Goal: Task Accomplishment & Management: Use online tool/utility

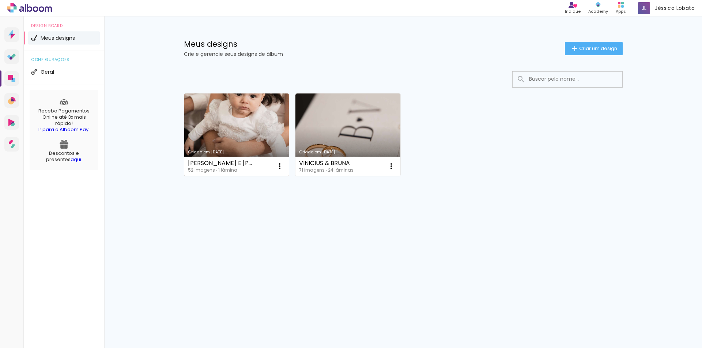
click at [236, 115] on link "Criado em [DATE]" at bounding box center [236, 135] width 105 height 83
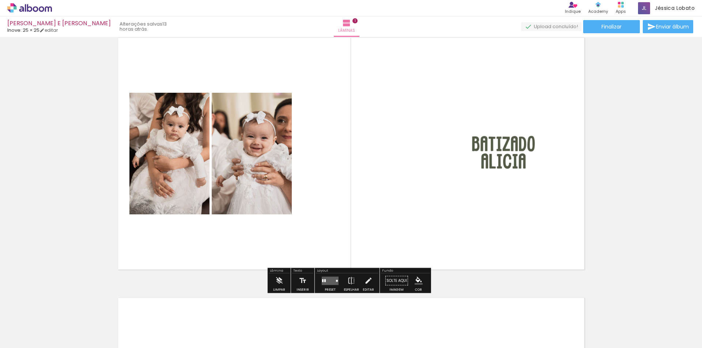
scroll to position [37, 0]
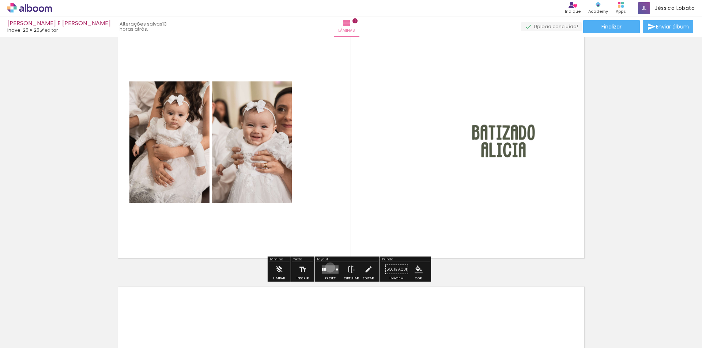
click at [328, 268] on quentale-layouter at bounding box center [330, 269] width 17 height 8
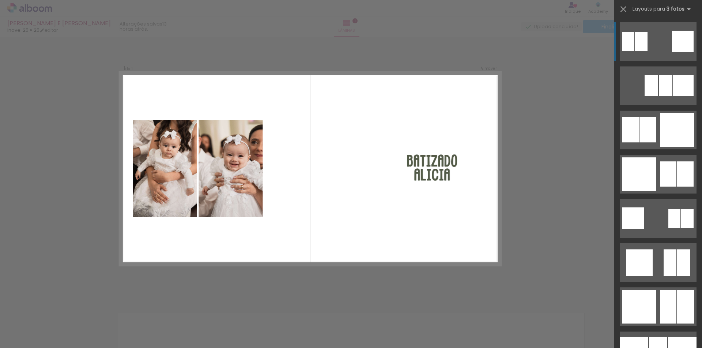
scroll to position [10, 0]
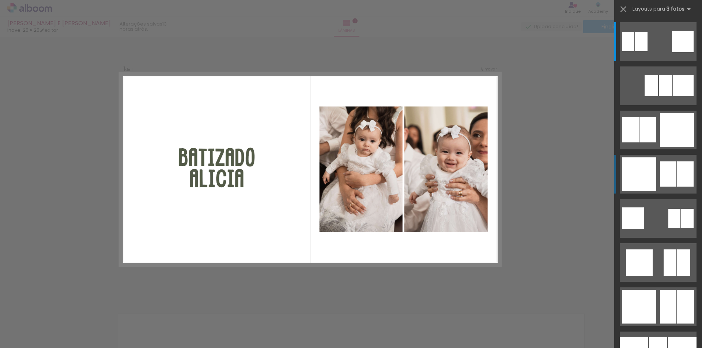
click at [637, 178] on div at bounding box center [639, 175] width 34 height 34
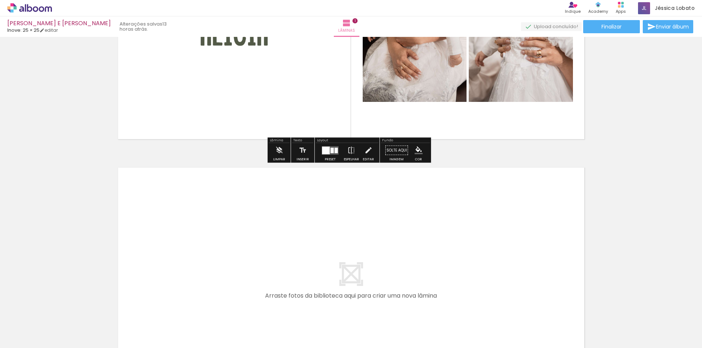
scroll to position [265, 0]
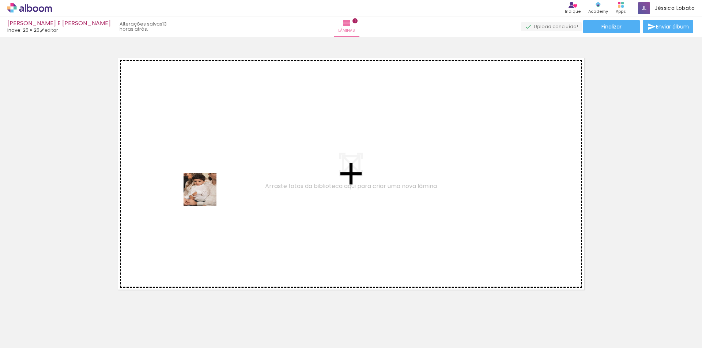
drag, startPoint x: 155, startPoint y: 325, endPoint x: 205, endPoint y: 195, distance: 139.4
click at [205, 195] on quentale-workspace at bounding box center [351, 174] width 702 height 348
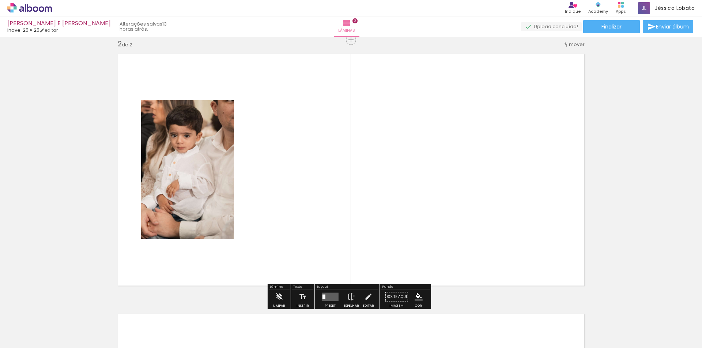
scroll to position [270, 0]
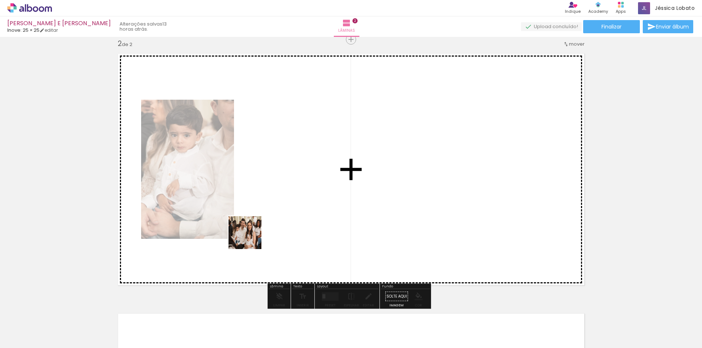
drag, startPoint x: 201, startPoint y: 330, endPoint x: 267, endPoint y: 192, distance: 153.2
click at [267, 192] on quentale-workspace at bounding box center [351, 174] width 702 height 348
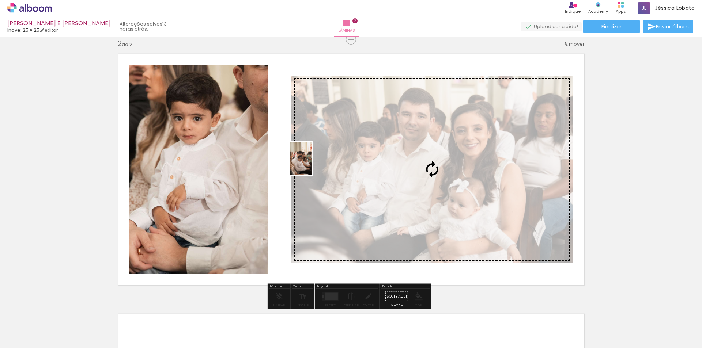
drag, startPoint x: 250, startPoint y: 313, endPoint x: 312, endPoint y: 164, distance: 161.6
click at [312, 164] on quentale-workspace at bounding box center [351, 174] width 702 height 348
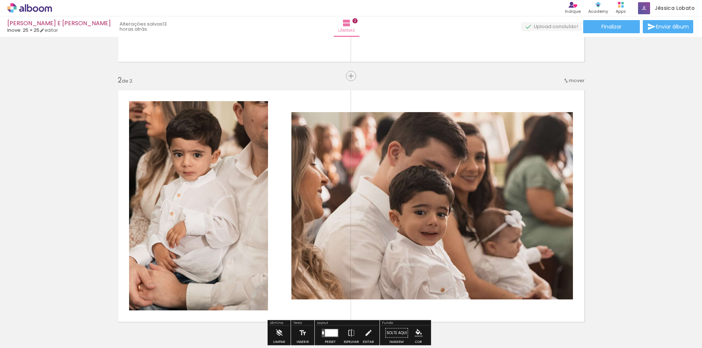
scroll to position [306, 0]
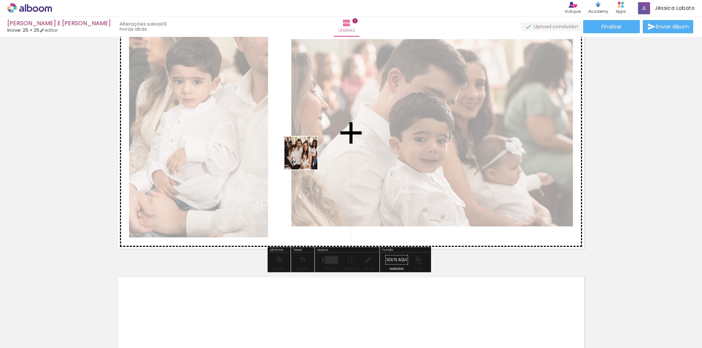
drag, startPoint x: 195, startPoint y: 325, endPoint x: 310, endPoint y: 148, distance: 211.1
click at [310, 148] on quentale-workspace at bounding box center [351, 174] width 702 height 348
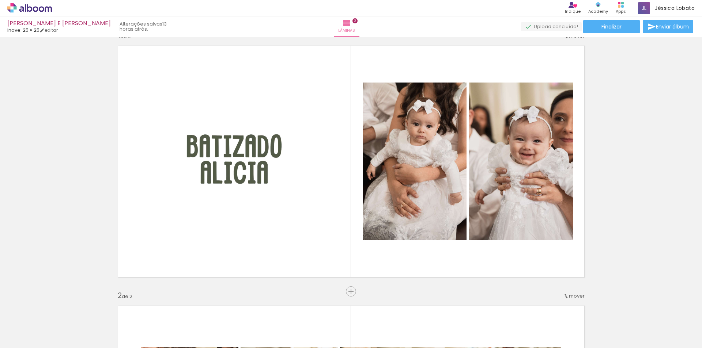
scroll to position [14, 0]
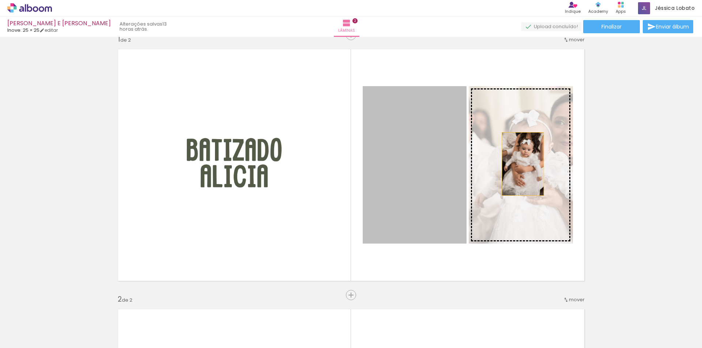
drag, startPoint x: 404, startPoint y: 160, endPoint x: 520, endPoint y: 164, distance: 116.3
click at [0, 0] on slot at bounding box center [0, 0] width 0 height 0
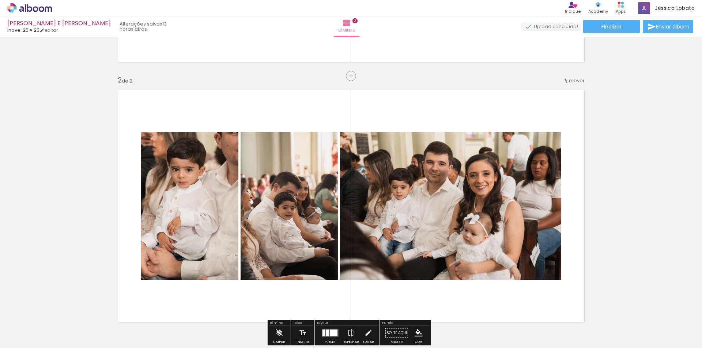
scroll to position [270, 0]
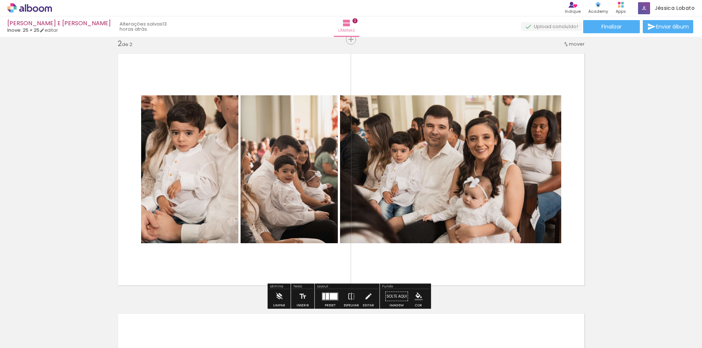
click at [328, 295] on quentale-layouter at bounding box center [330, 296] width 17 height 8
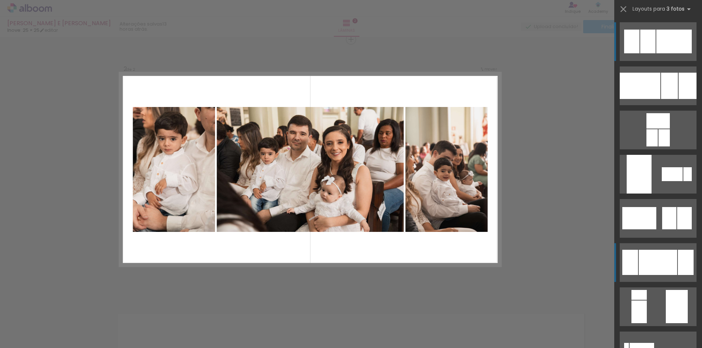
click at [644, 261] on div at bounding box center [658, 262] width 38 height 25
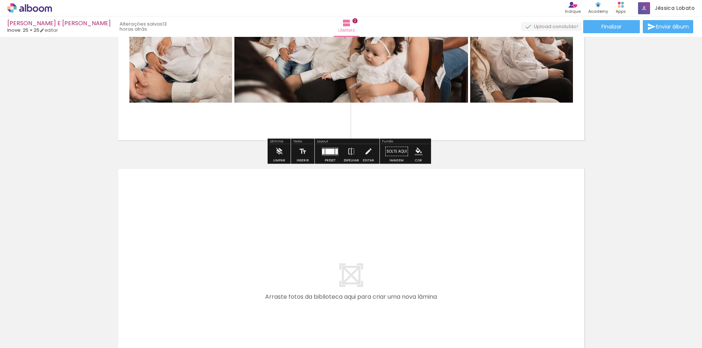
scroll to position [489, 0]
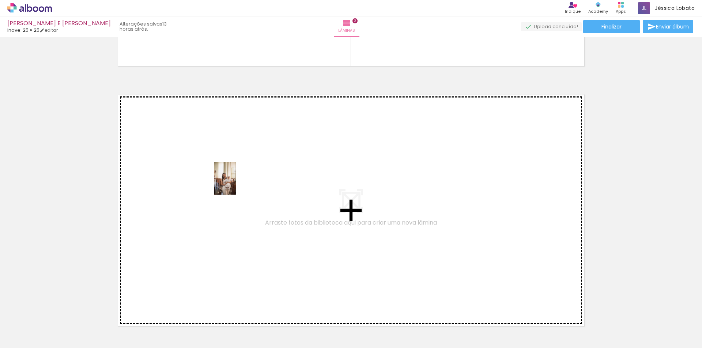
drag, startPoint x: 282, startPoint y: 329, endPoint x: 236, endPoint y: 184, distance: 152.2
click at [236, 184] on quentale-workspace at bounding box center [351, 174] width 702 height 348
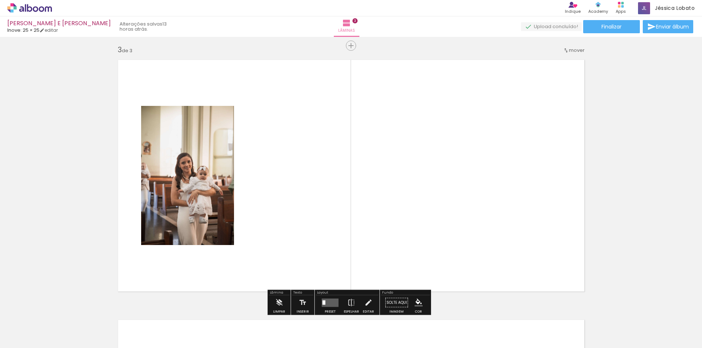
scroll to position [530, 0]
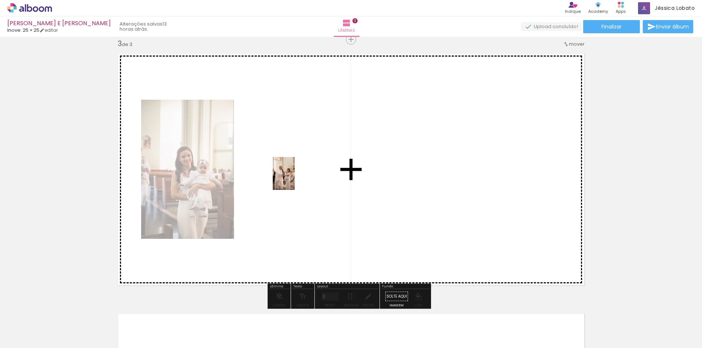
drag, startPoint x: 324, startPoint y: 333, endPoint x: 295, endPoint y: 179, distance: 156.2
click at [295, 179] on quentale-workspace at bounding box center [351, 174] width 702 height 348
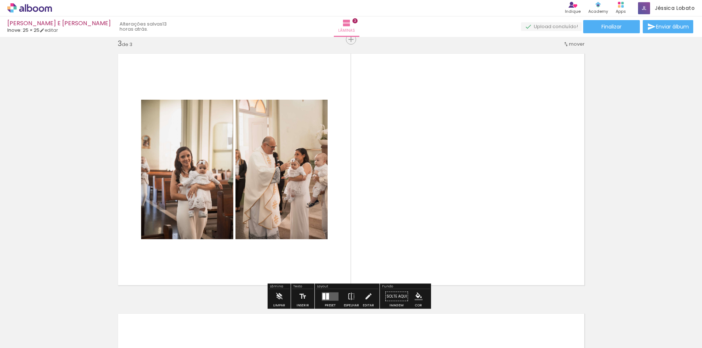
drag, startPoint x: 366, startPoint y: 324, endPoint x: 375, endPoint y: 172, distance: 152.4
click at [375, 172] on quentale-workspace at bounding box center [351, 174] width 702 height 348
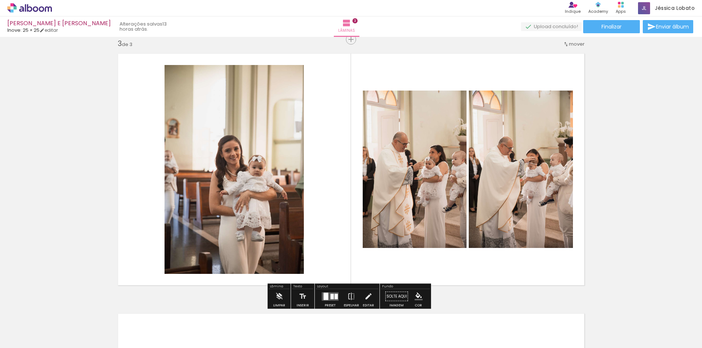
click at [328, 296] on quentale-layouter at bounding box center [330, 296] width 17 height 8
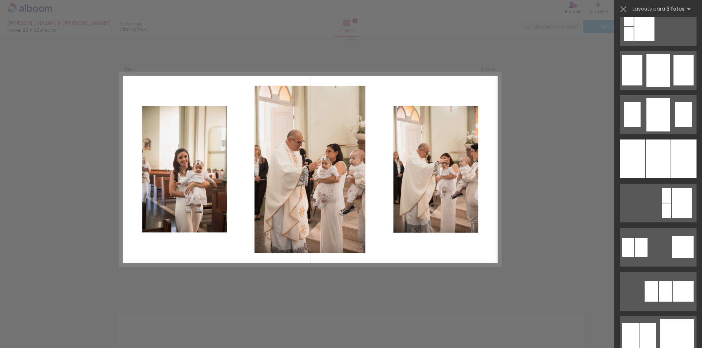
scroll to position [548, 0]
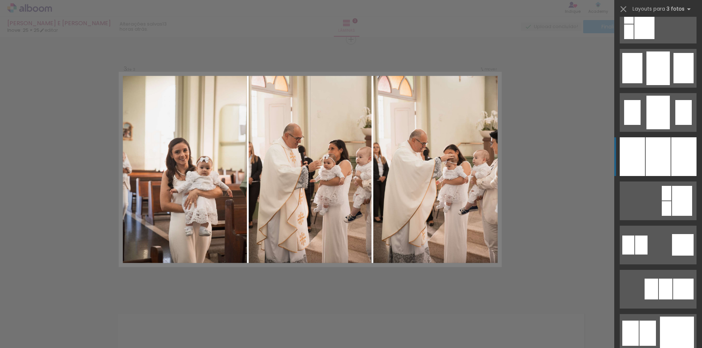
click at [641, 160] on div at bounding box center [632, 156] width 25 height 39
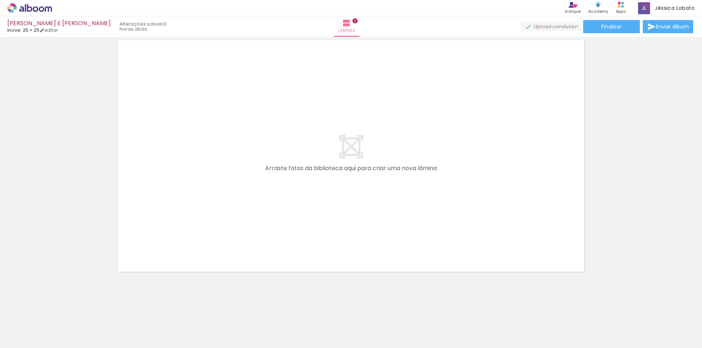
scroll to position [0, 169]
drag, startPoint x: 231, startPoint y: 328, endPoint x: 218, endPoint y: 209, distance: 120.2
click at [218, 208] on quentale-workspace at bounding box center [351, 174] width 702 height 348
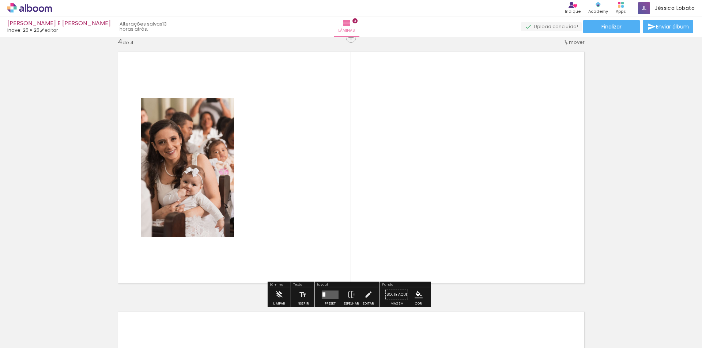
scroll to position [790, 0]
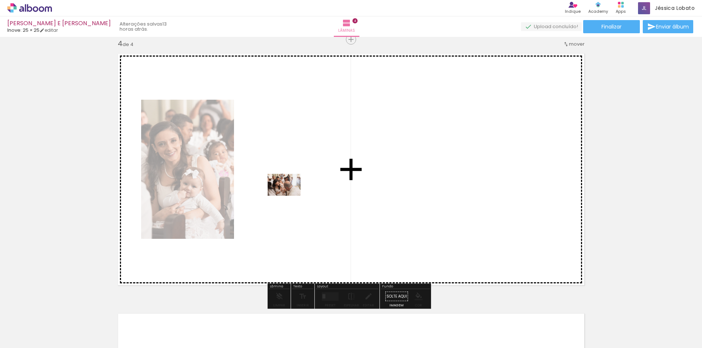
drag, startPoint x: 283, startPoint y: 332, endPoint x: 290, endPoint y: 196, distance: 136.2
click at [290, 196] on quentale-workspace at bounding box center [351, 174] width 702 height 348
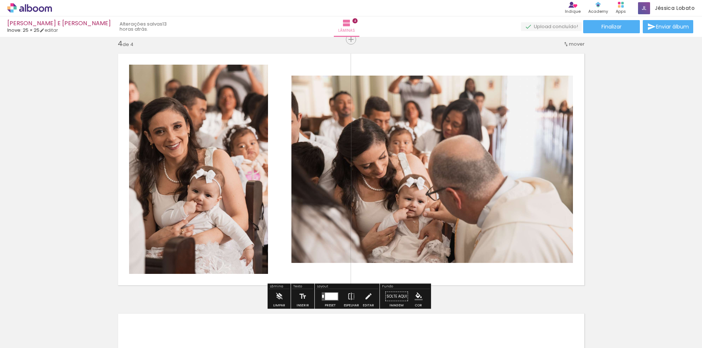
click at [325, 294] on div at bounding box center [331, 296] width 13 height 7
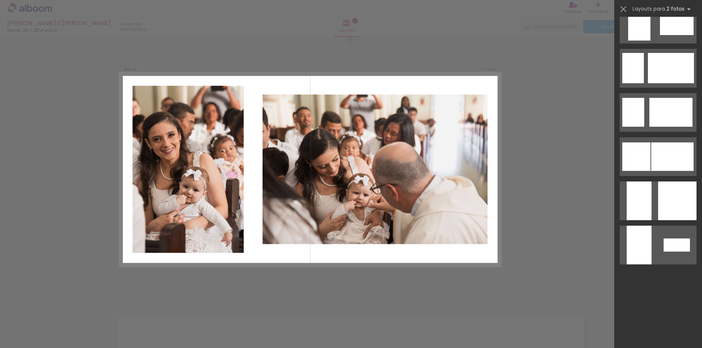
scroll to position [0, 0]
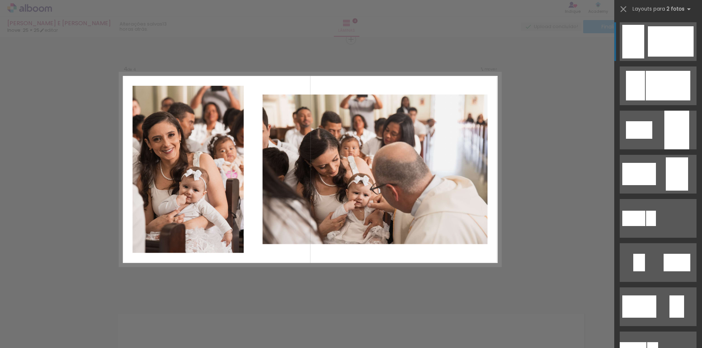
drag, startPoint x: 654, startPoint y: 36, endPoint x: 654, endPoint y: 47, distance: 11.3
click at [654, 47] on div at bounding box center [671, 41] width 46 height 30
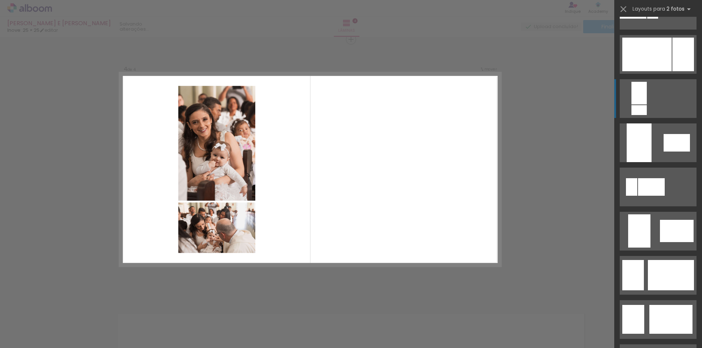
scroll to position [292, 0]
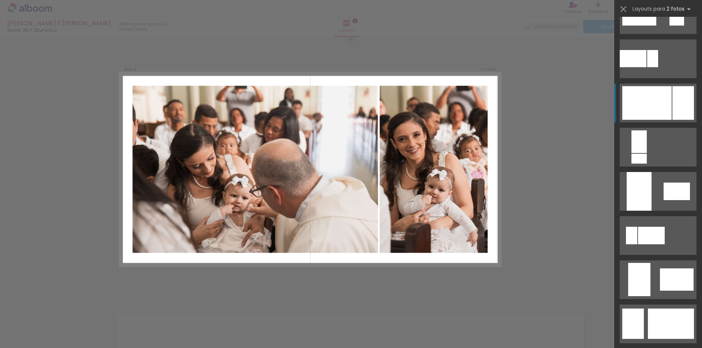
click at [649, 100] on div at bounding box center [646, 103] width 49 height 34
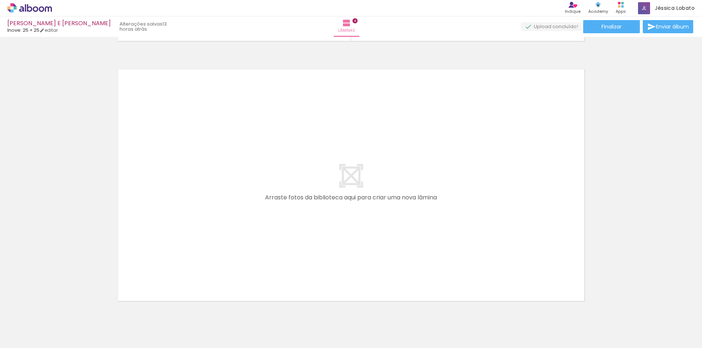
scroll to position [1046, 0]
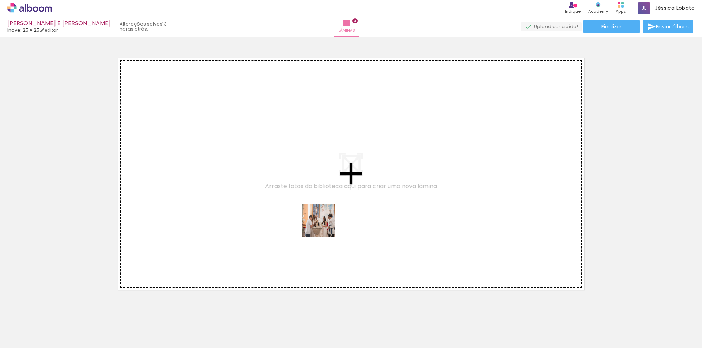
drag, startPoint x: 321, startPoint y: 310, endPoint x: 324, endPoint y: 225, distance: 84.9
click at [324, 225] on quentale-workspace at bounding box center [351, 174] width 702 height 348
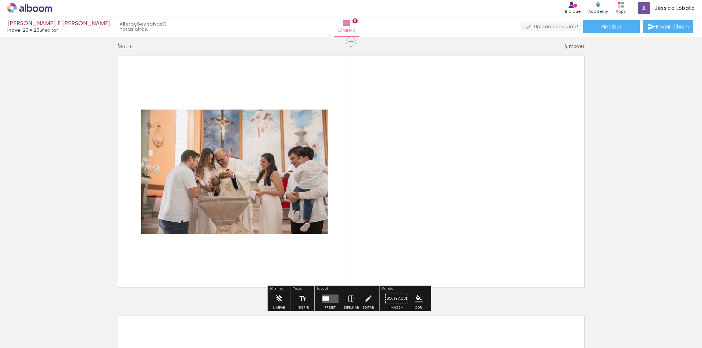
scroll to position [1051, 0]
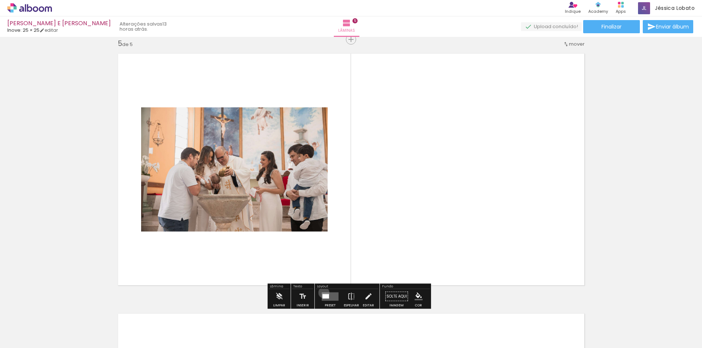
click at [322, 293] on quentale-layouter at bounding box center [330, 296] width 17 height 8
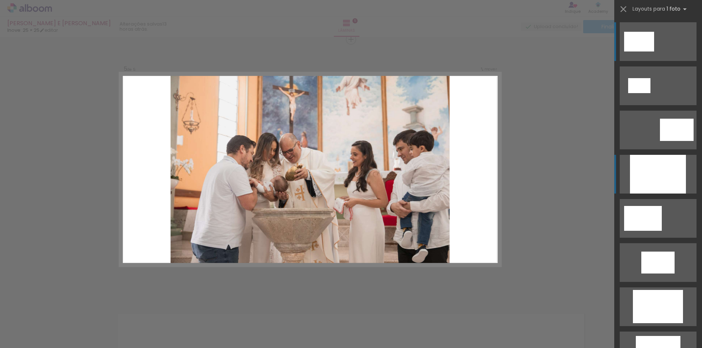
click at [662, 178] on div at bounding box center [658, 174] width 56 height 39
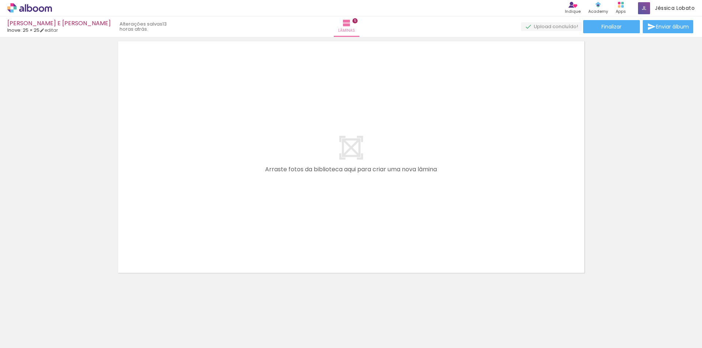
scroll to position [1325, 0]
drag, startPoint x: 353, startPoint y: 332, endPoint x: 286, endPoint y: 204, distance: 144.7
click at [284, 201] on quentale-workspace at bounding box center [351, 174] width 702 height 348
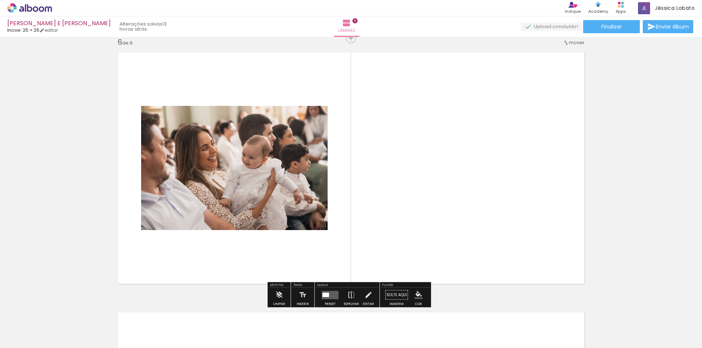
scroll to position [1311, 0]
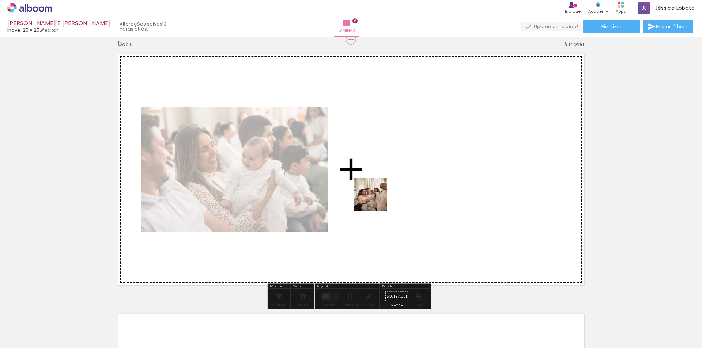
drag, startPoint x: 401, startPoint y: 323, endPoint x: 375, endPoint y: 195, distance: 130.6
click at [375, 195] on quentale-workspace at bounding box center [351, 174] width 702 height 348
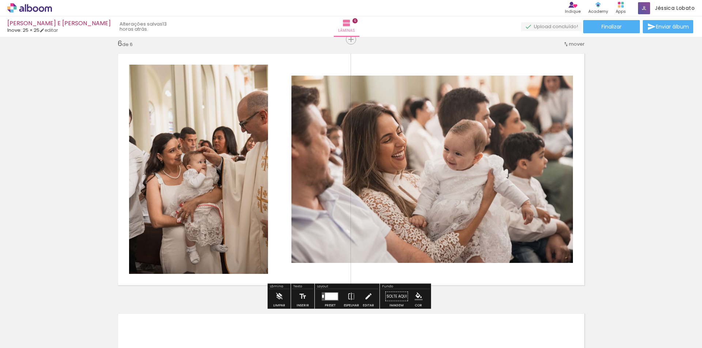
click at [326, 292] on div at bounding box center [330, 297] width 20 height 15
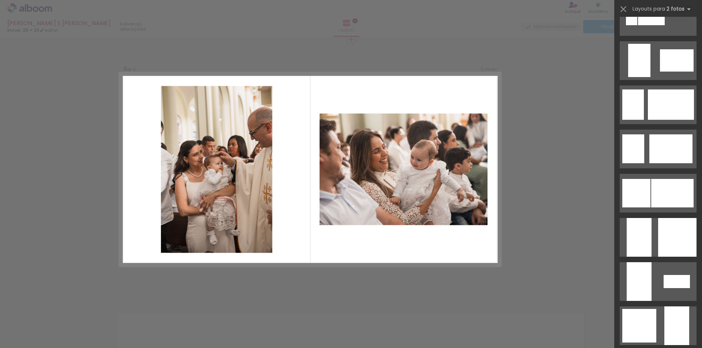
scroll to position [292, 0]
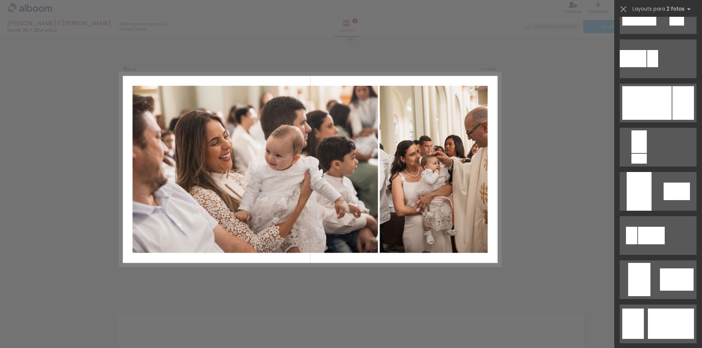
click at [645, 109] on div at bounding box center [646, 103] width 49 height 34
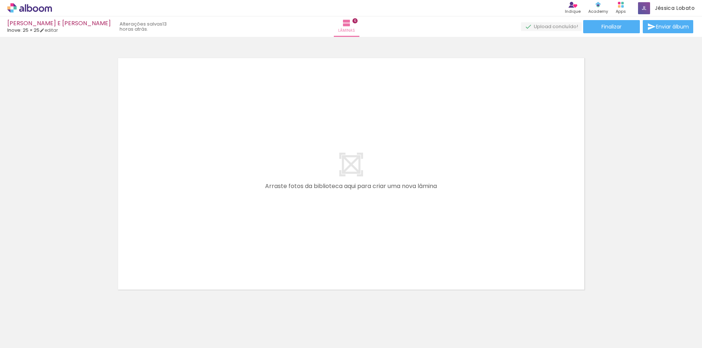
scroll to position [0, 291]
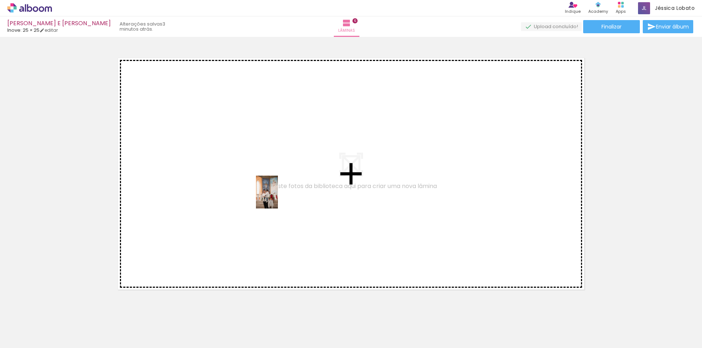
drag, startPoint x: 317, startPoint y: 331, endPoint x: 278, endPoint y: 198, distance: 139.1
click at [278, 198] on quentale-workspace at bounding box center [351, 174] width 702 height 348
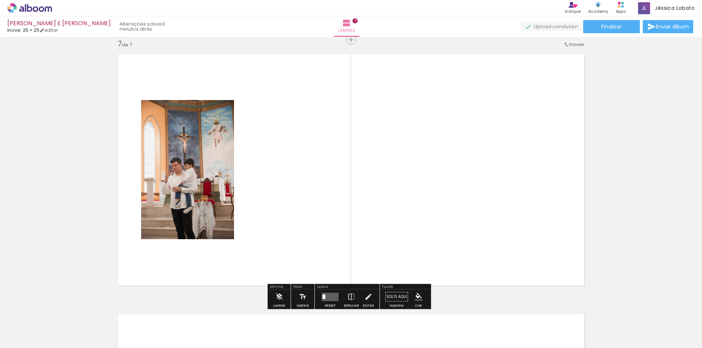
scroll to position [1571, 0]
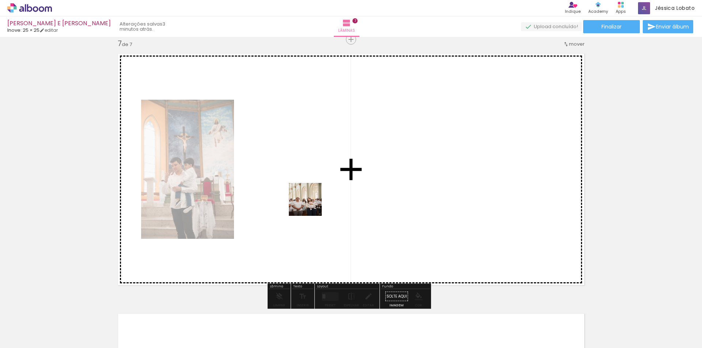
drag, startPoint x: 355, startPoint y: 334, endPoint x: 310, endPoint y: 202, distance: 139.3
click at [310, 202] on quentale-workspace at bounding box center [351, 174] width 702 height 348
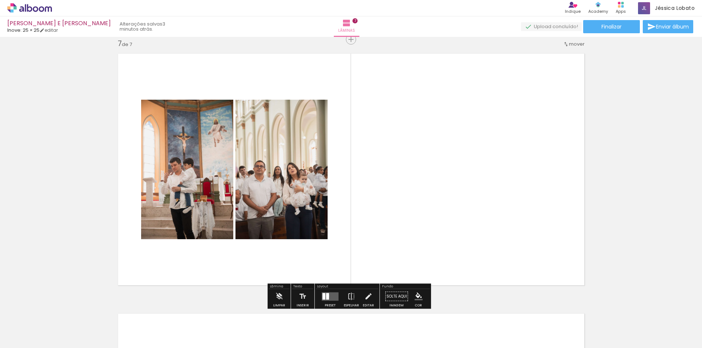
click at [326, 296] on div at bounding box center [327, 296] width 3 height 7
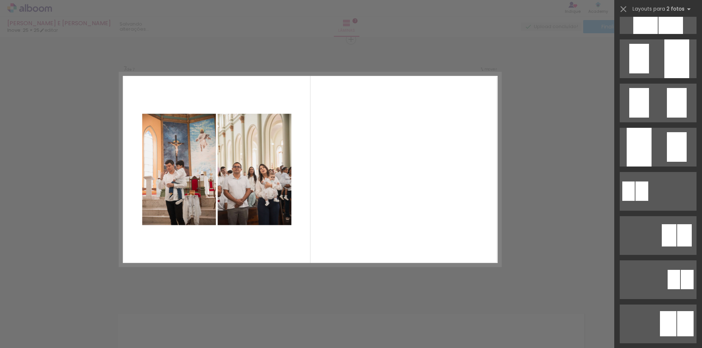
scroll to position [0, 0]
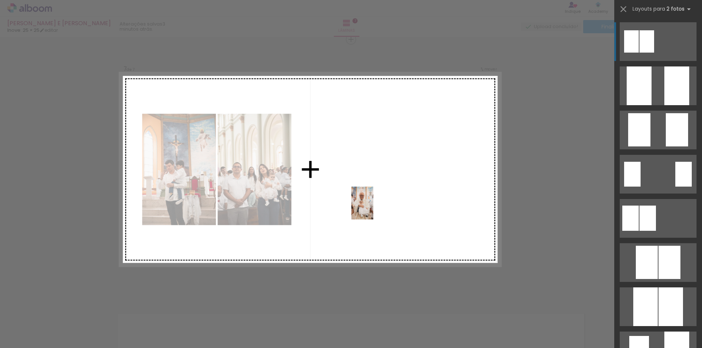
drag, startPoint x: 439, startPoint y: 330, endPoint x: 373, endPoint y: 209, distance: 137.8
click at [373, 209] on quentale-workspace at bounding box center [351, 174] width 702 height 348
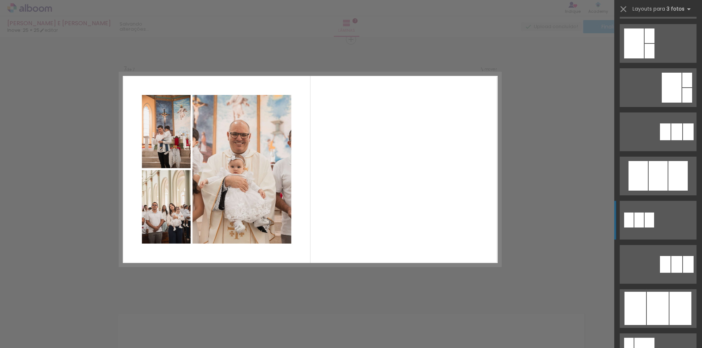
scroll to position [402, 0]
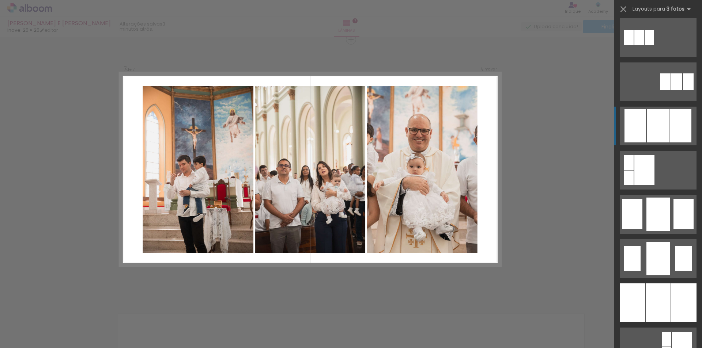
click at [638, 122] on div at bounding box center [635, 125] width 22 height 33
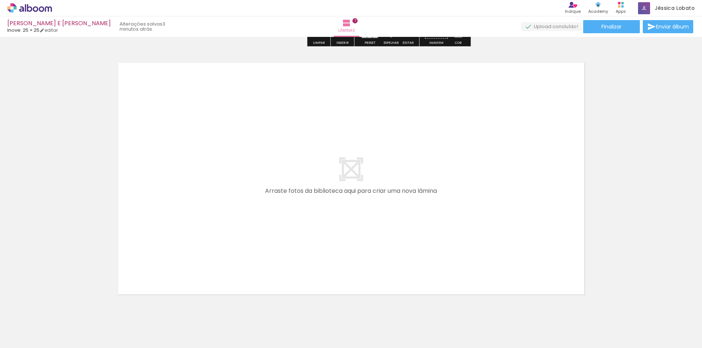
scroll to position [1827, 0]
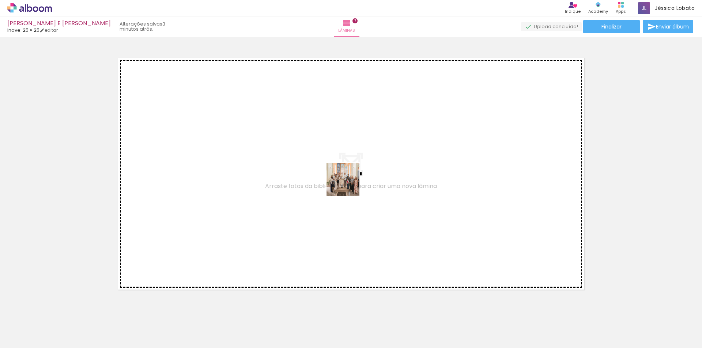
drag, startPoint x: 403, startPoint y: 330, endPoint x: 348, endPoint y: 185, distance: 154.9
click at [348, 185] on quentale-workspace at bounding box center [351, 174] width 702 height 348
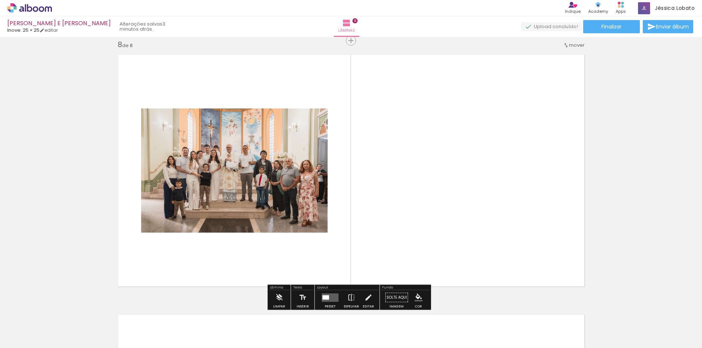
scroll to position [1832, 0]
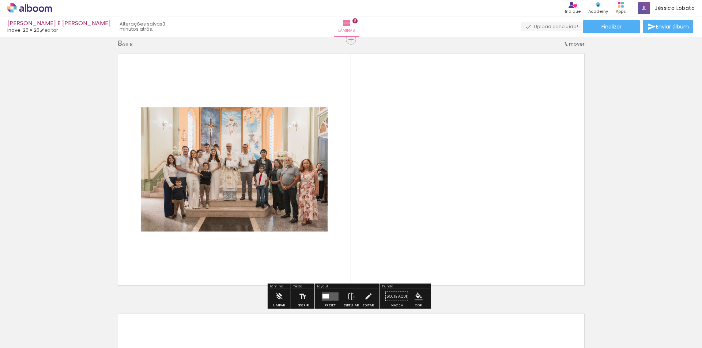
click at [330, 295] on quentale-layouter at bounding box center [330, 296] width 17 height 8
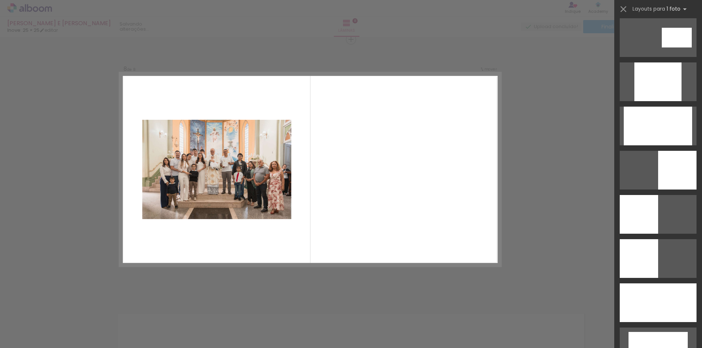
scroll to position [0, 0]
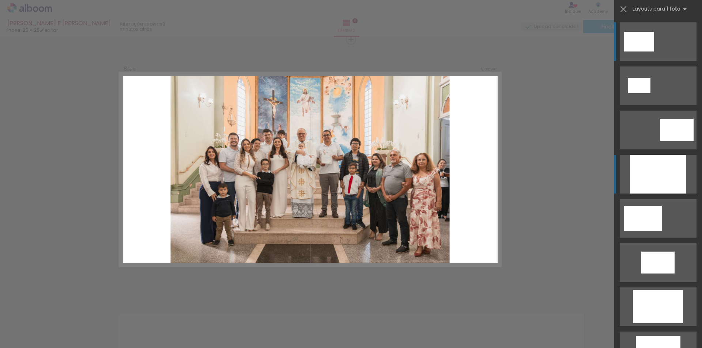
click at [646, 166] on div at bounding box center [658, 174] width 56 height 39
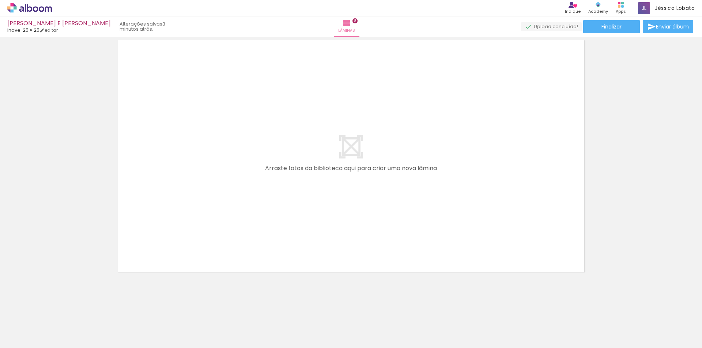
scroll to position [0, 518]
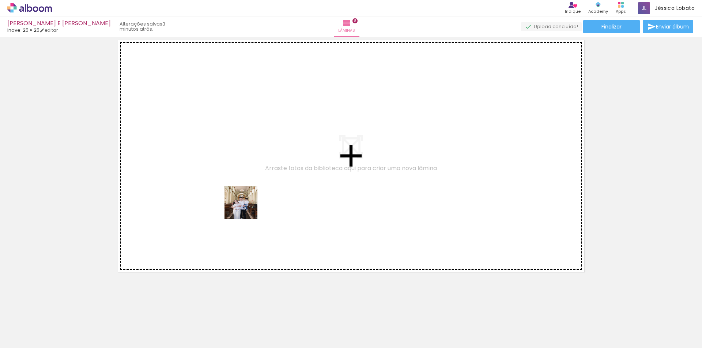
drag, startPoint x: 251, startPoint y: 330, endPoint x: 246, endPoint y: 208, distance: 121.8
click at [246, 208] on quentale-workspace at bounding box center [351, 174] width 702 height 348
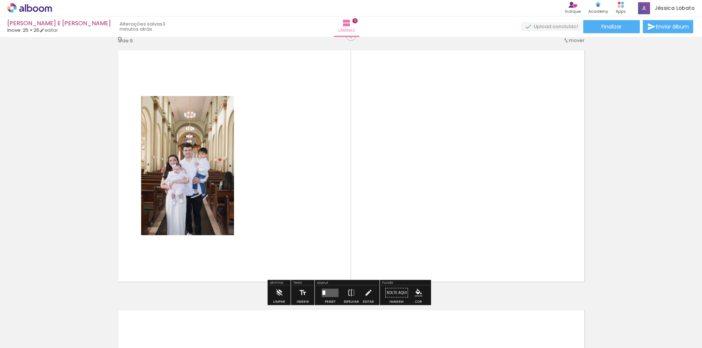
scroll to position [2092, 0]
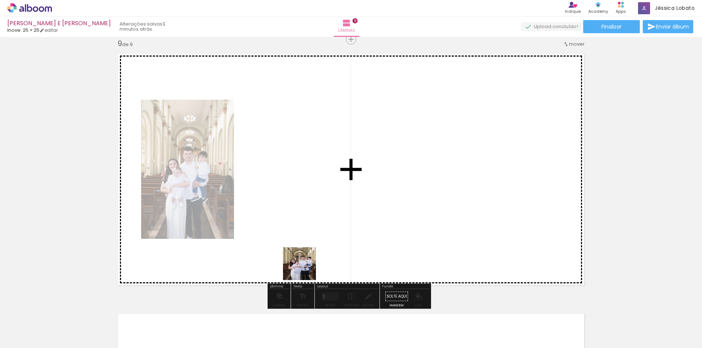
drag, startPoint x: 305, startPoint y: 331, endPoint x: 295, endPoint y: 196, distance: 135.6
click at [295, 196] on quentale-workspace at bounding box center [351, 174] width 702 height 348
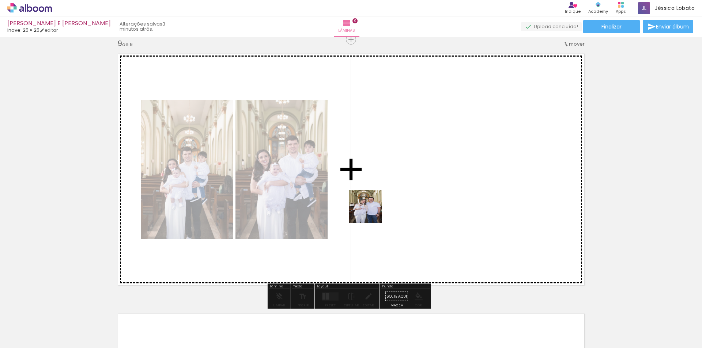
drag, startPoint x: 341, startPoint y: 334, endPoint x: 376, endPoint y: 249, distance: 92.0
click at [371, 207] on quentale-workspace at bounding box center [351, 174] width 702 height 348
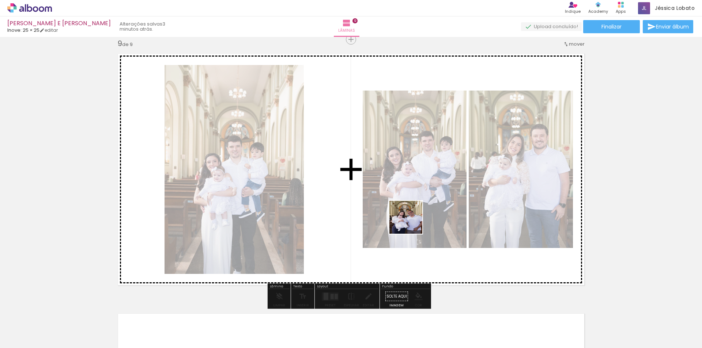
drag, startPoint x: 395, startPoint y: 301, endPoint x: 415, endPoint y: 197, distance: 105.7
click at [415, 197] on quentale-workspace at bounding box center [351, 174] width 702 height 348
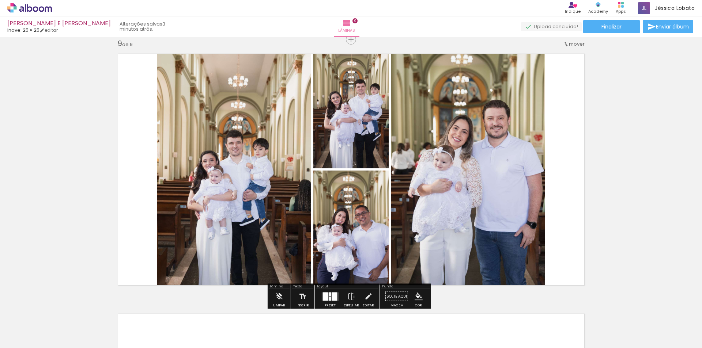
scroll to position [0, 611]
click at [325, 299] on div at bounding box center [325, 296] width 5 height 8
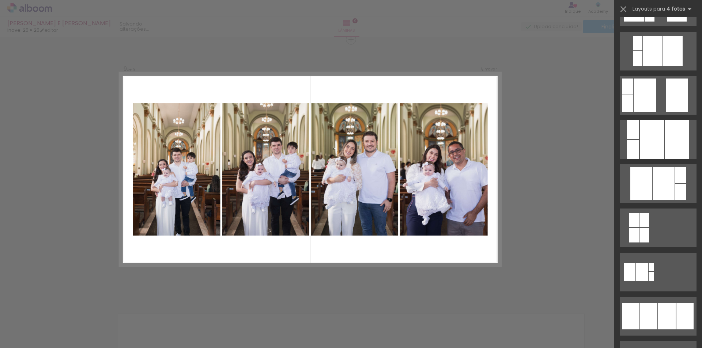
scroll to position [439, 0]
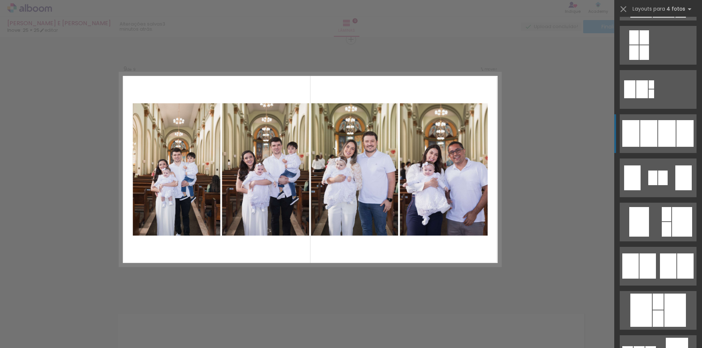
click at [645, 141] on div at bounding box center [648, 133] width 17 height 27
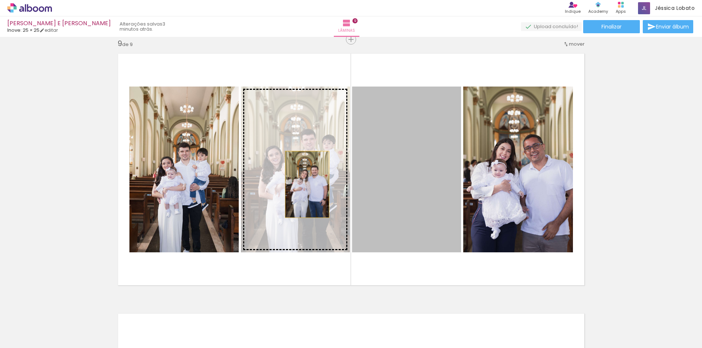
drag, startPoint x: 433, startPoint y: 201, endPoint x: 307, endPoint y: 185, distance: 127.2
click at [0, 0] on slot at bounding box center [0, 0] width 0 height 0
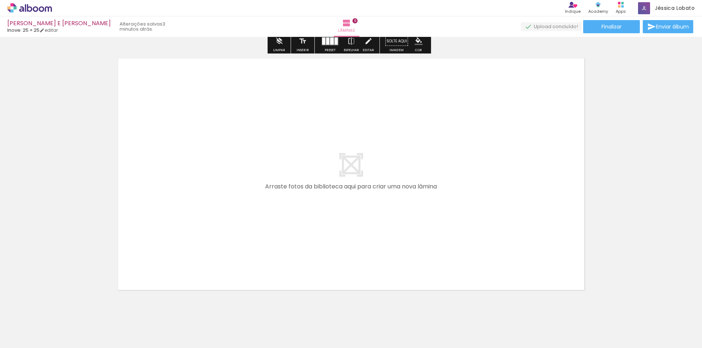
scroll to position [2348, 0]
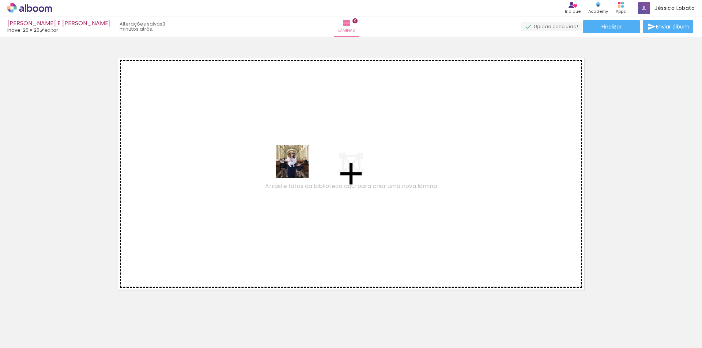
drag, startPoint x: 326, startPoint y: 327, endPoint x: 298, endPoint y: 167, distance: 162.4
click at [298, 167] on quentale-workspace at bounding box center [351, 174] width 702 height 348
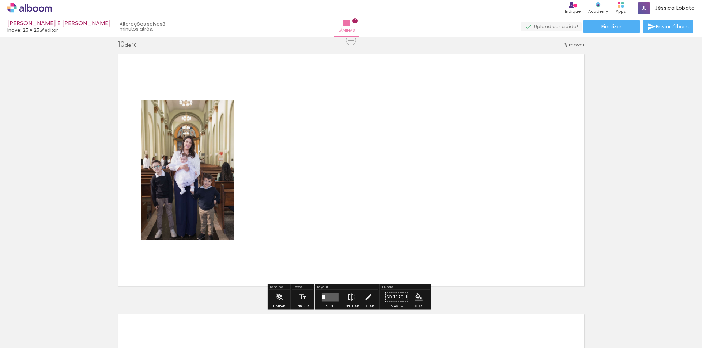
scroll to position [2352, 0]
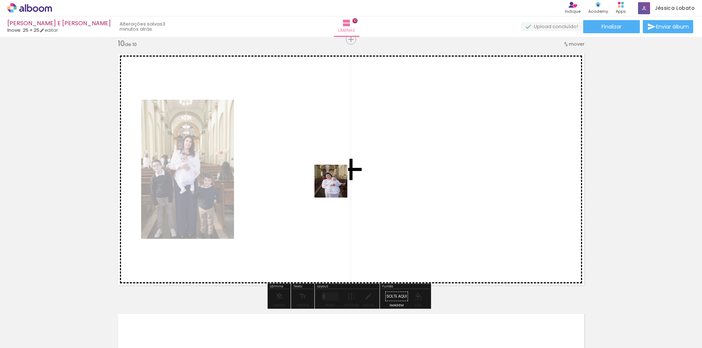
drag, startPoint x: 343, startPoint y: 203, endPoint x: 336, endPoint y: 187, distance: 17.4
click at [336, 187] on quentale-workspace at bounding box center [351, 174] width 702 height 348
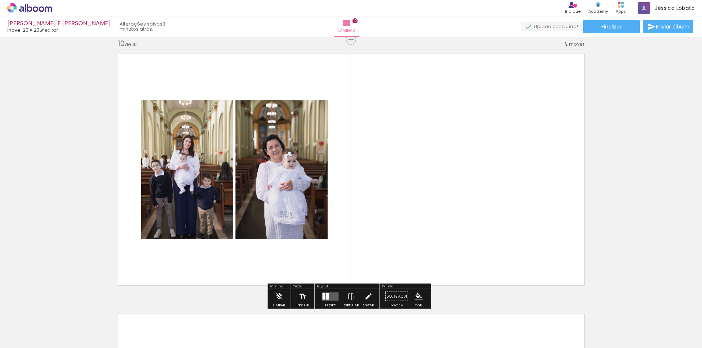
drag, startPoint x: 412, startPoint y: 325, endPoint x: 407, endPoint y: 195, distance: 130.6
click at [407, 195] on quentale-workspace at bounding box center [351, 174] width 702 height 348
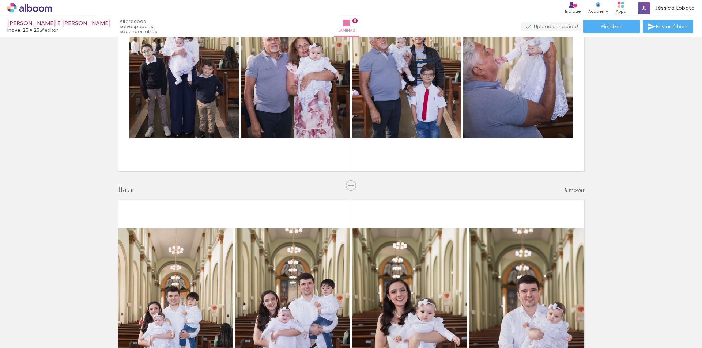
scroll to position [2613, 0]
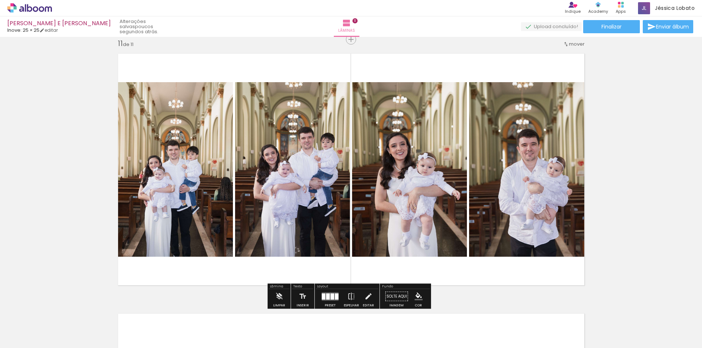
click at [322, 299] on div at bounding box center [324, 297] width 4 height 6
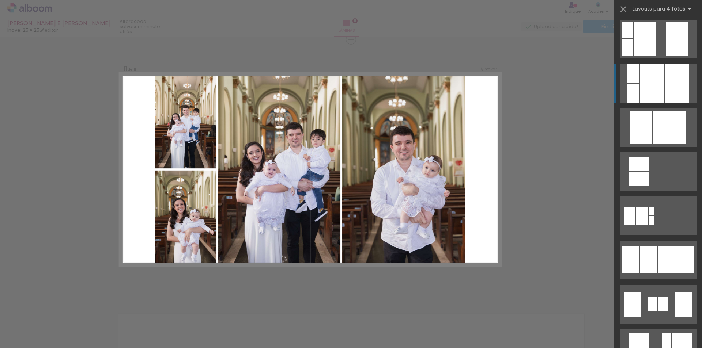
scroll to position [439, 0]
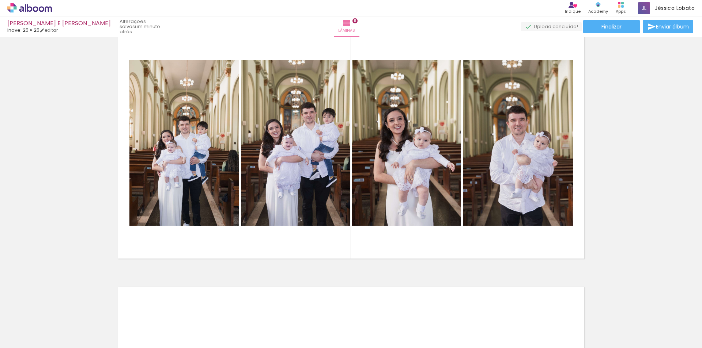
scroll to position [2649, 0]
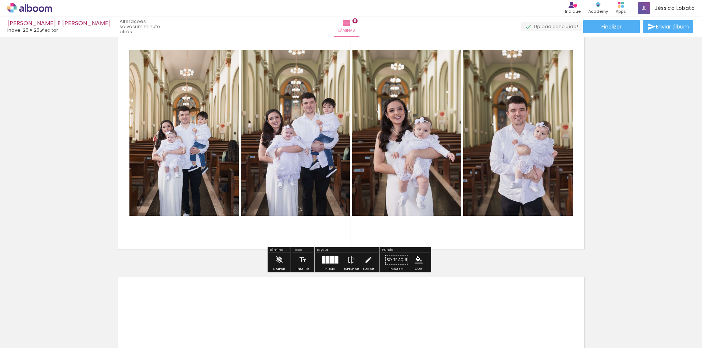
click at [326, 260] on div at bounding box center [327, 259] width 3 height 7
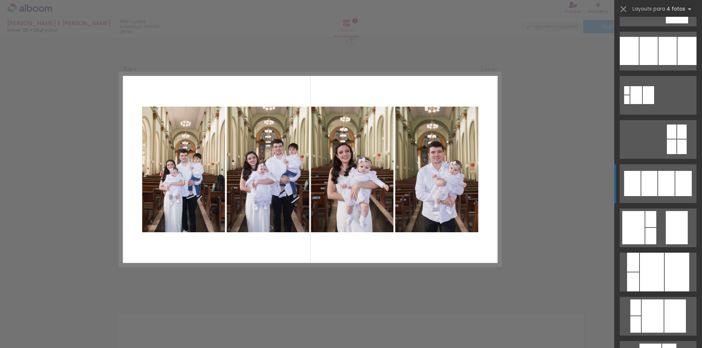
scroll to position [567, 0]
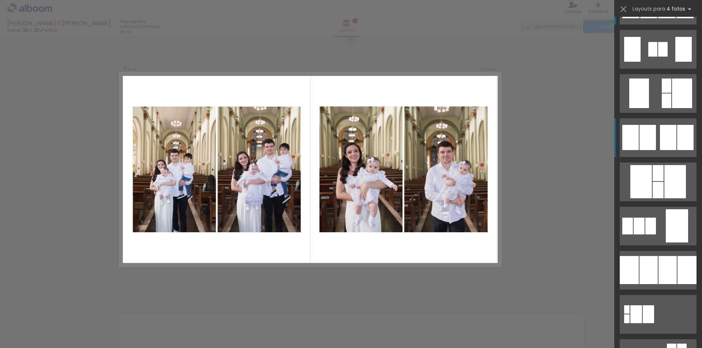
click at [647, 132] on div at bounding box center [647, 137] width 16 height 25
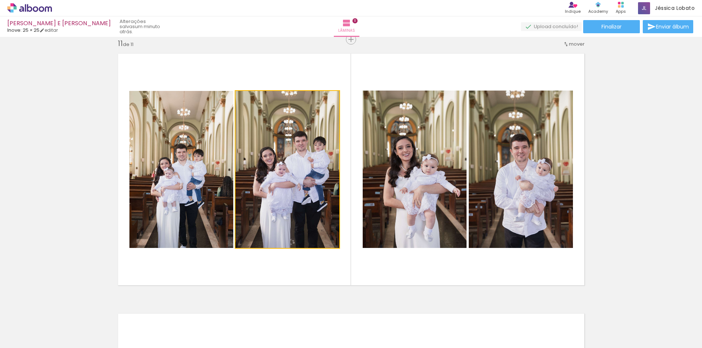
drag, startPoint x: 294, startPoint y: 181, endPoint x: 448, endPoint y: 180, distance: 154.3
click at [0, 0] on slot at bounding box center [0, 0] width 0 height 0
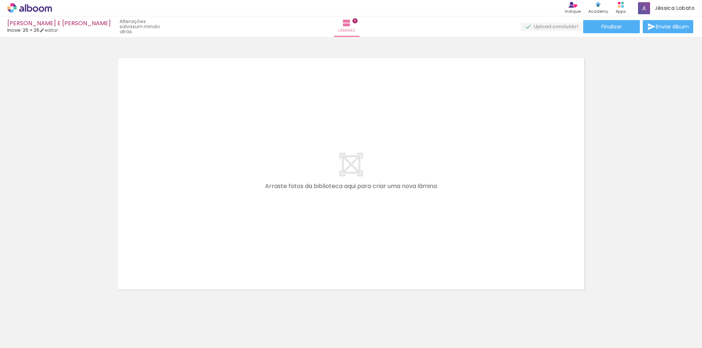
scroll to position [0, 1007]
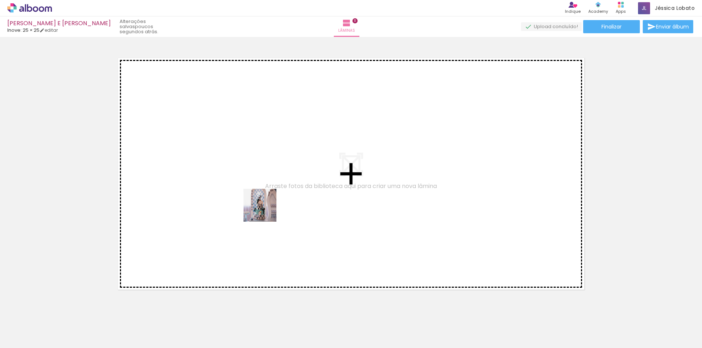
drag, startPoint x: 259, startPoint y: 326, endPoint x: 263, endPoint y: 196, distance: 130.2
click at [263, 196] on quentale-workspace at bounding box center [351, 174] width 702 height 348
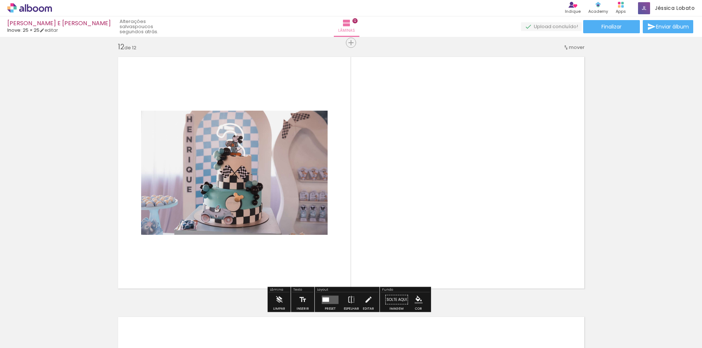
scroll to position [2873, 0]
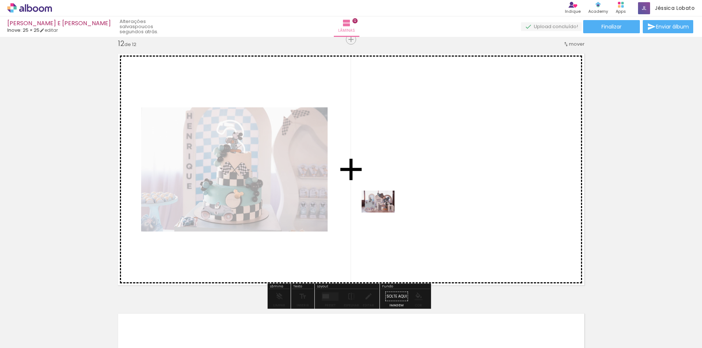
drag, startPoint x: 306, startPoint y: 333, endPoint x: 384, endPoint y: 213, distance: 143.4
click at [384, 213] on quentale-workspace at bounding box center [351, 174] width 702 height 348
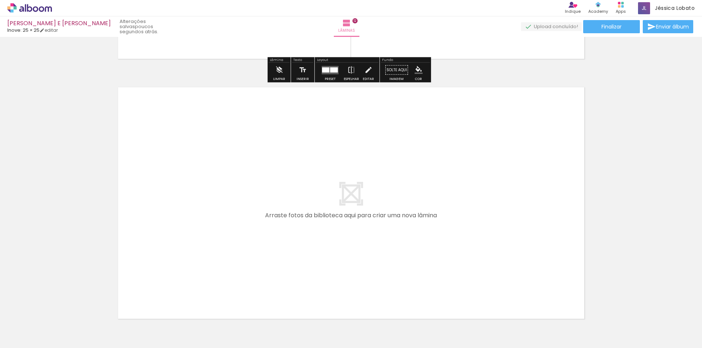
scroll to position [3147, 0]
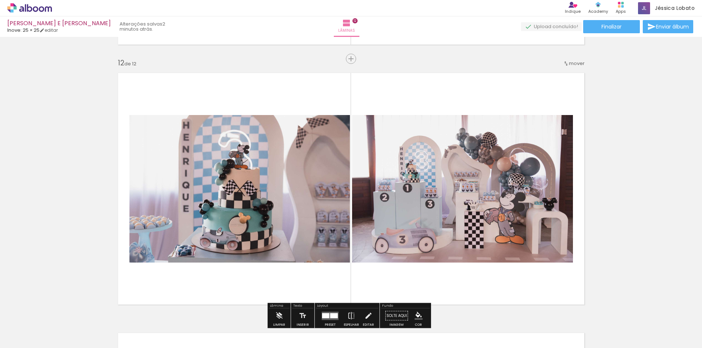
scroll to position [2854, 0]
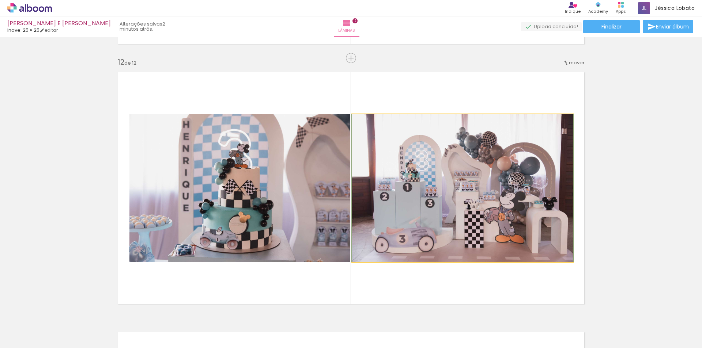
click at [456, 187] on quentale-photo at bounding box center [462, 188] width 221 height 148
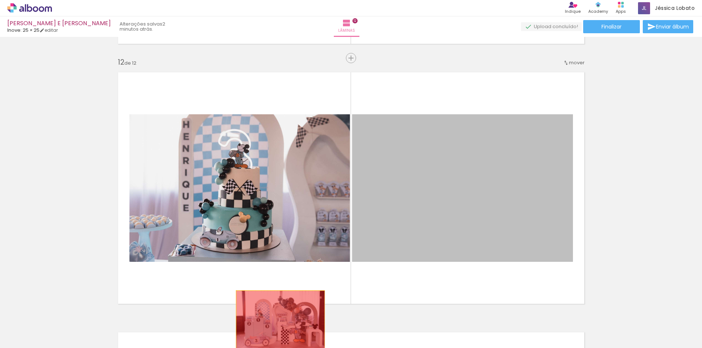
drag, startPoint x: 463, startPoint y: 189, endPoint x: 282, endPoint y: 329, distance: 228.6
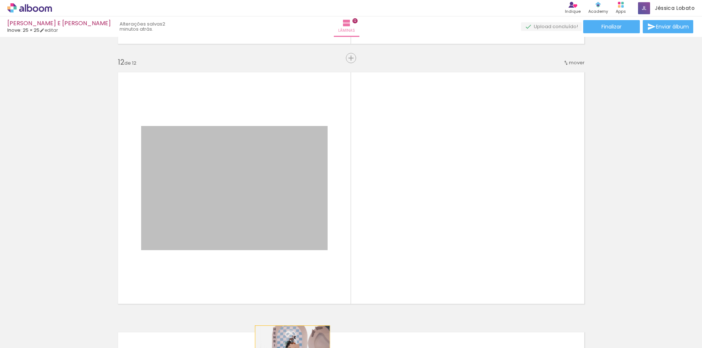
drag, startPoint x: 249, startPoint y: 192, endPoint x: 290, endPoint y: 351, distance: 163.9
click at [290, 348] on html "link( href="../../bower_components/polymer/polymer.html" rel="import" ) picture…" at bounding box center [351, 174] width 702 height 348
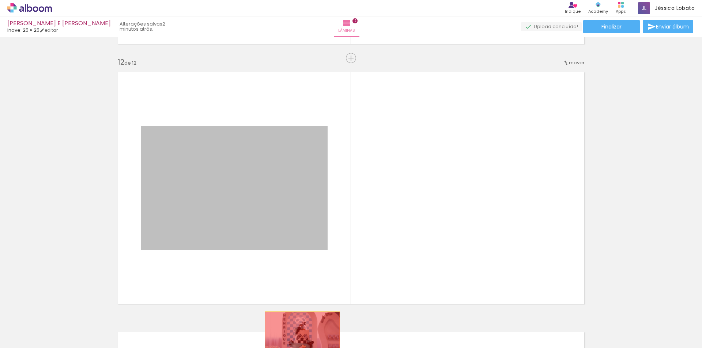
drag, startPoint x: 276, startPoint y: 181, endPoint x: 300, endPoint y: 338, distance: 158.6
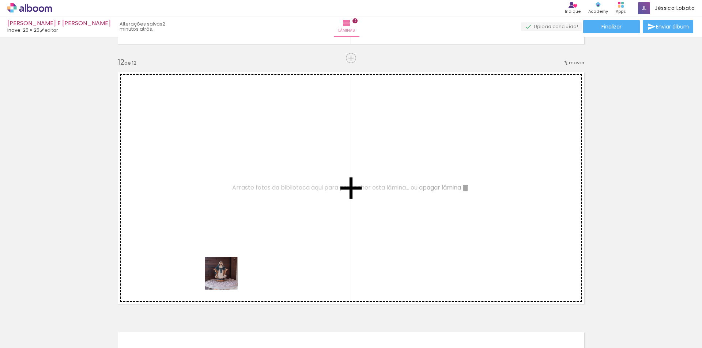
drag, startPoint x: 214, startPoint y: 327, endPoint x: 244, endPoint y: 195, distance: 134.9
click at [244, 195] on quentale-workspace at bounding box center [351, 174] width 702 height 348
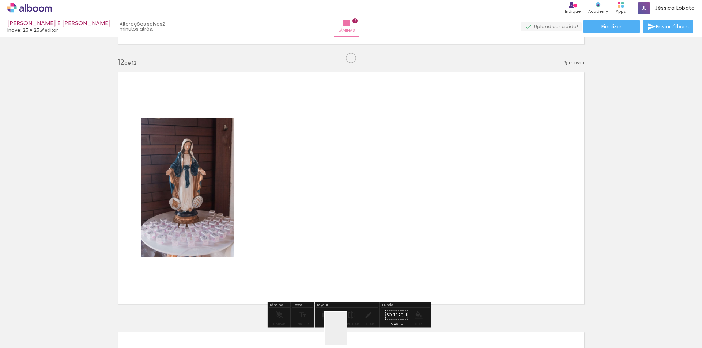
drag, startPoint x: 347, startPoint y: 337, endPoint x: 311, endPoint y: 191, distance: 149.7
click at [311, 191] on quentale-workspace at bounding box center [351, 174] width 702 height 348
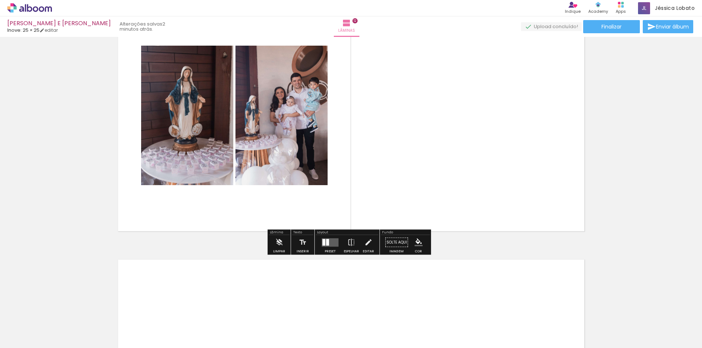
scroll to position [2927, 0]
click at [329, 249] on div at bounding box center [330, 242] width 20 height 15
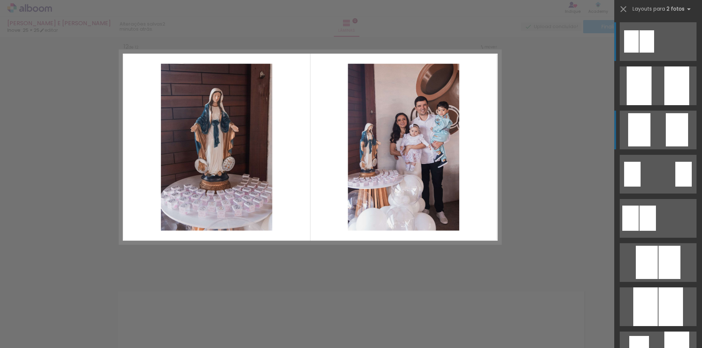
scroll to position [2873, 0]
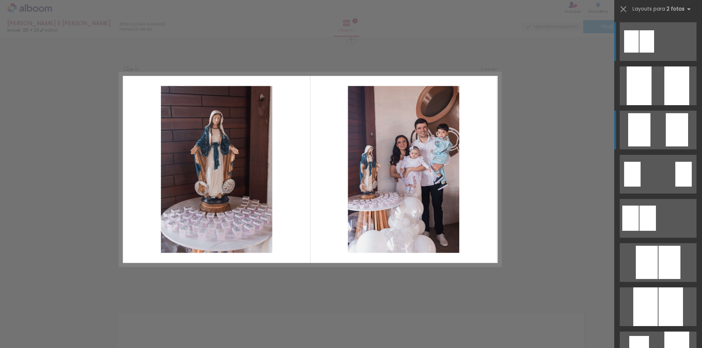
click at [648, 137] on quentale-layouter at bounding box center [658, 130] width 77 height 39
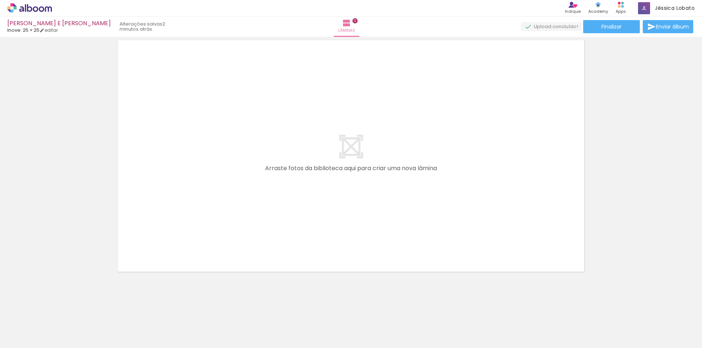
scroll to position [0, 1489]
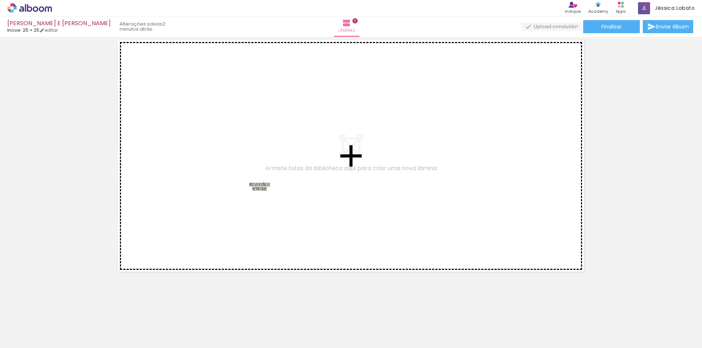
drag, startPoint x: 676, startPoint y: 329, endPoint x: 265, endPoint y: 193, distance: 433.3
click at [265, 193] on quentale-workspace at bounding box center [351, 174] width 702 height 348
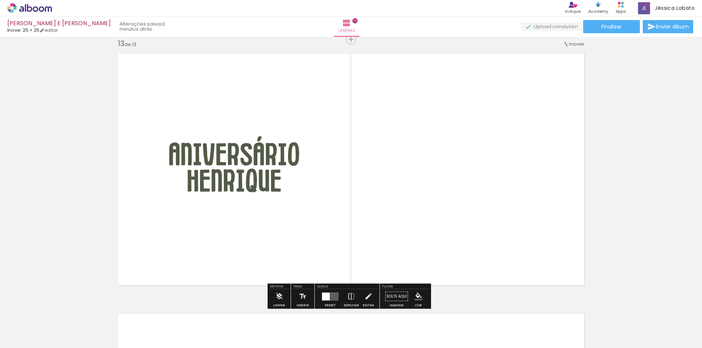
scroll to position [0, 1103]
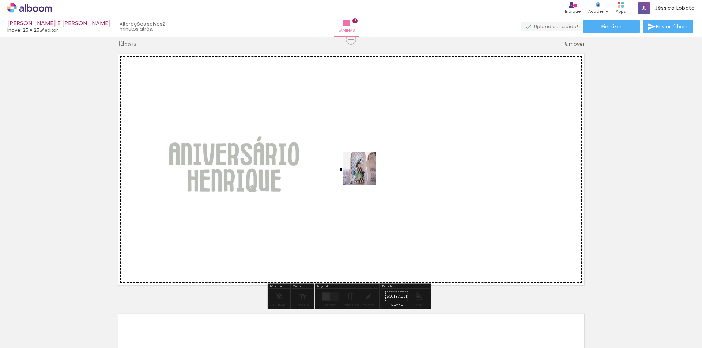
drag, startPoint x: 165, startPoint y: 325, endPoint x: 365, endPoint y: 174, distance: 250.7
click at [365, 174] on quentale-workspace at bounding box center [351, 174] width 702 height 348
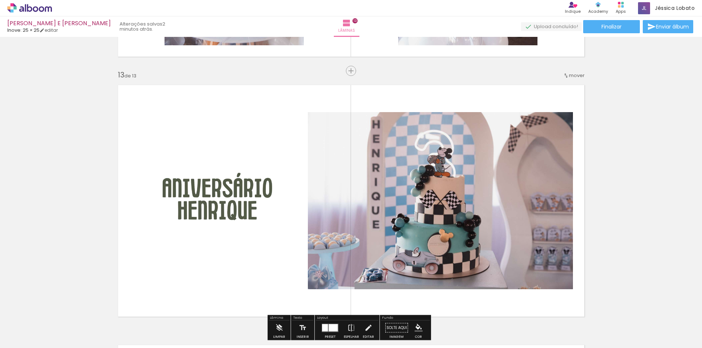
scroll to position [3181, 0]
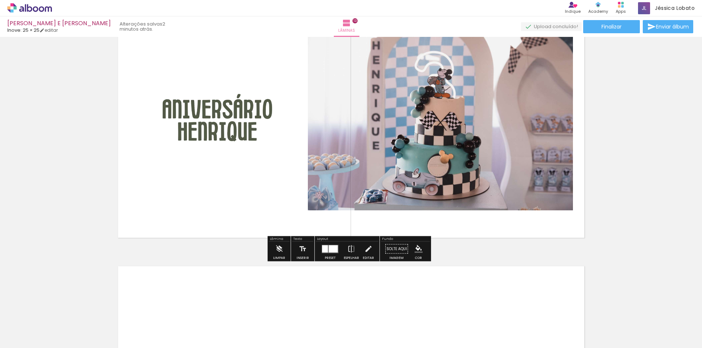
click at [320, 247] on div at bounding box center [330, 249] width 20 height 15
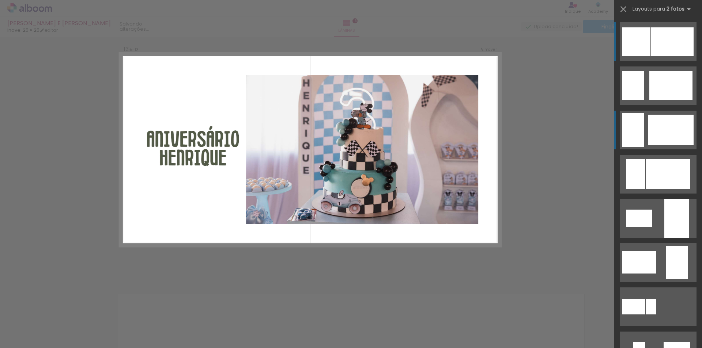
scroll to position [3133, 0]
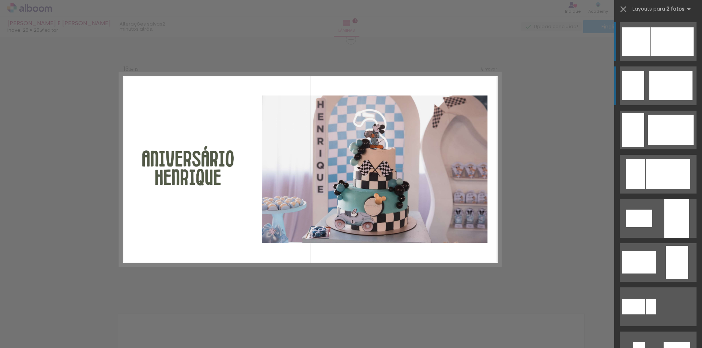
click at [629, 96] on div at bounding box center [633, 85] width 22 height 29
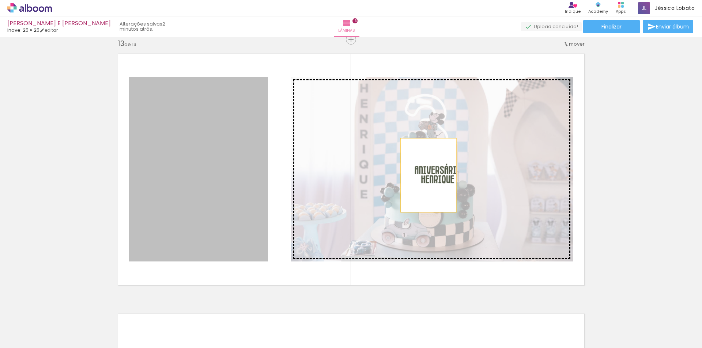
drag, startPoint x: 187, startPoint y: 177, endPoint x: 426, endPoint y: 175, distance: 239.1
click at [0, 0] on slot at bounding box center [0, 0] width 0 height 0
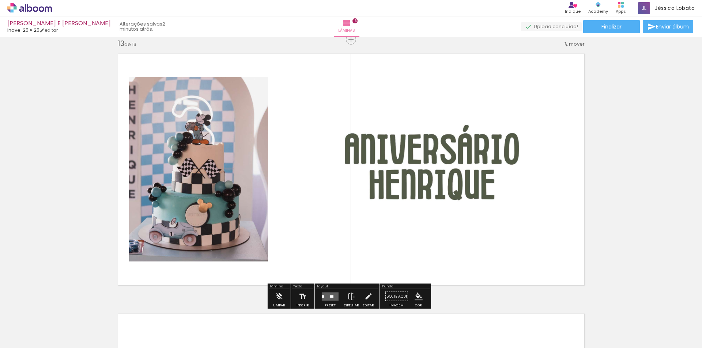
click at [325, 295] on quentale-layouter at bounding box center [330, 296] width 17 height 8
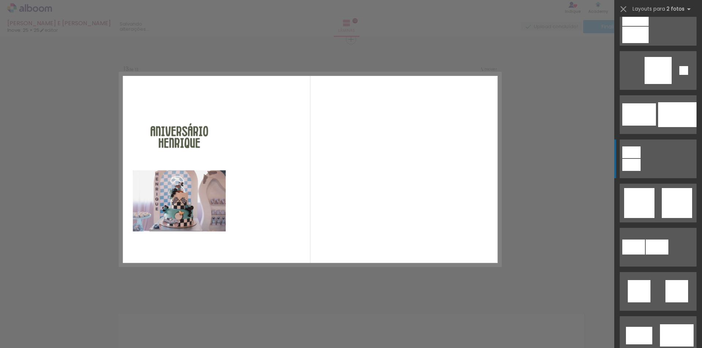
scroll to position [812, 0]
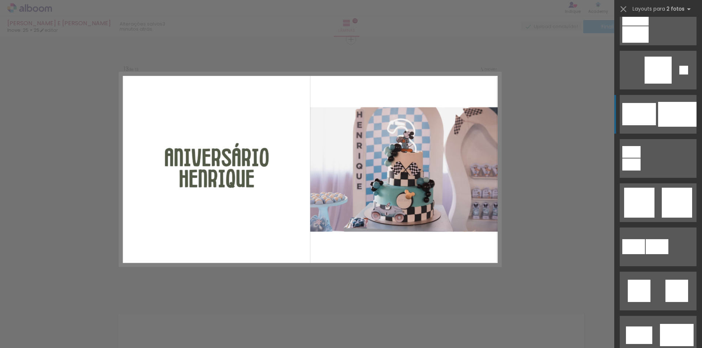
click at [639, 128] on quentale-layouter at bounding box center [658, 114] width 77 height 39
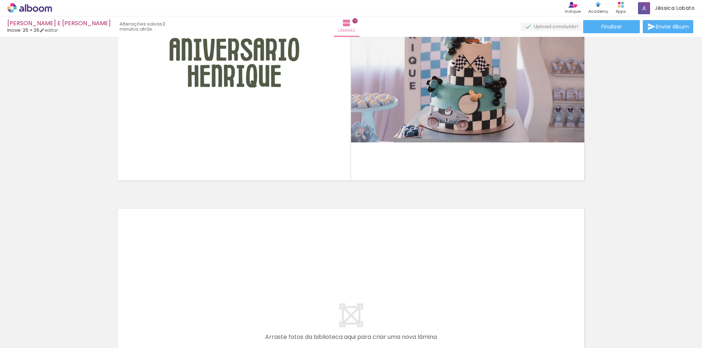
scroll to position [3165, 0]
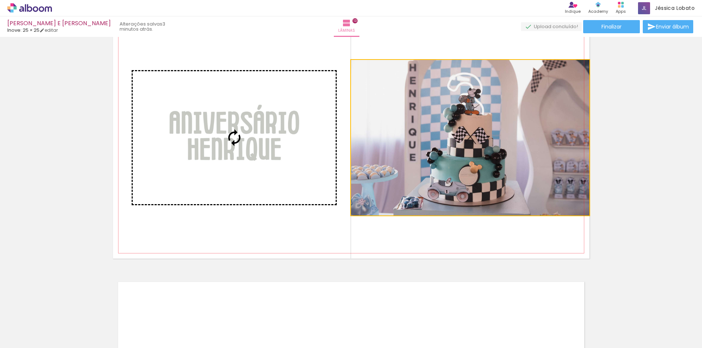
drag, startPoint x: 335, startPoint y: 156, endPoint x: 268, endPoint y: 158, distance: 66.2
click at [0, 0] on slot at bounding box center [0, 0] width 0 height 0
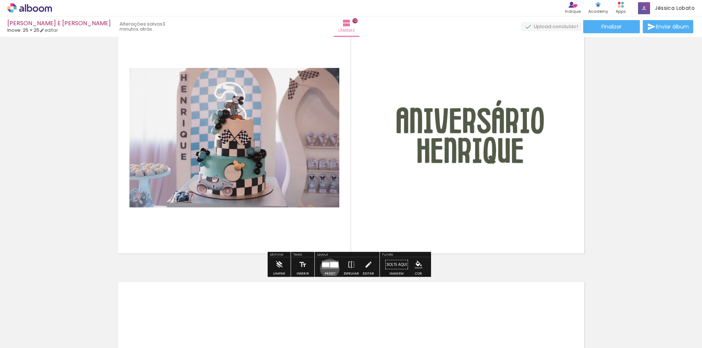
click at [328, 269] on quentale-layouter at bounding box center [330, 265] width 17 height 8
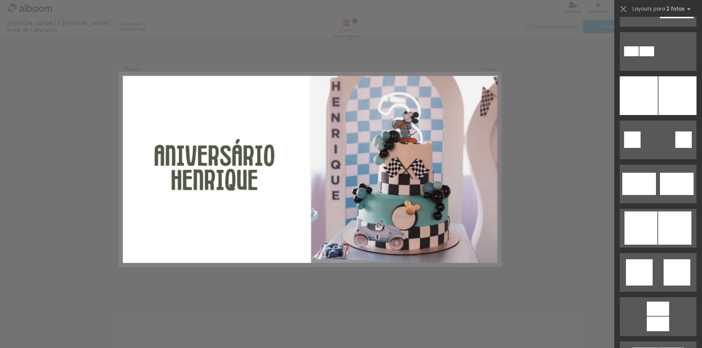
scroll to position [1141, 0]
click at [639, 97] on div at bounding box center [639, 95] width 38 height 39
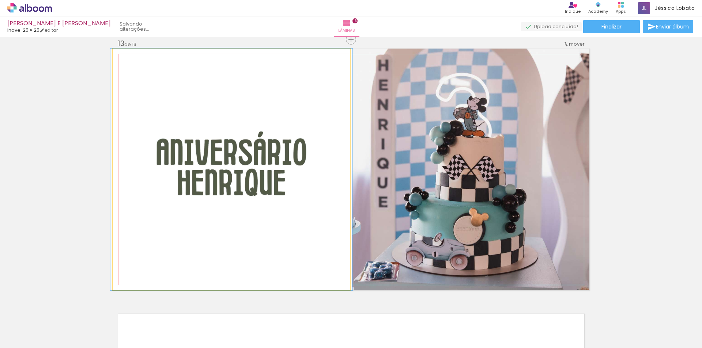
click at [295, 146] on quentale-photo at bounding box center [231, 170] width 237 height 242
drag, startPoint x: 250, startPoint y: 173, endPoint x: 246, endPoint y: 170, distance: 5.7
drag, startPoint x: 126, startPoint y: 57, endPoint x: 110, endPoint y: 60, distance: 16.2
type paper-slider "100"
click at [113, 60] on quentale-photo at bounding box center [231, 170] width 237 height 242
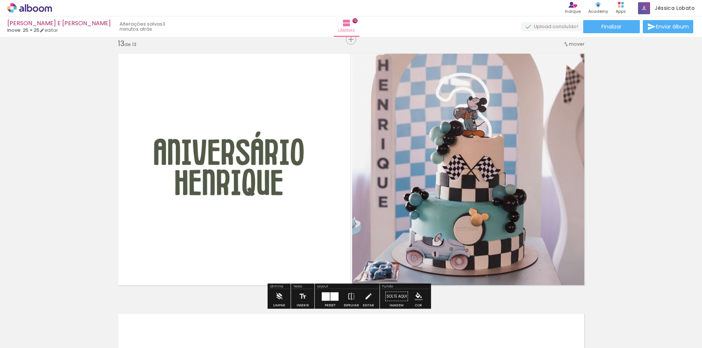
click at [328, 297] on div at bounding box center [326, 296] width 8 height 8
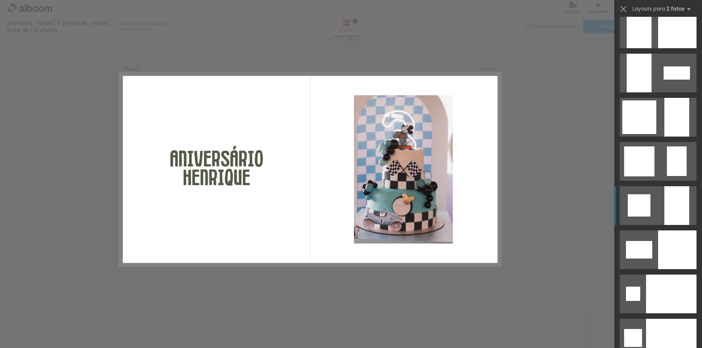
scroll to position [2255, 0]
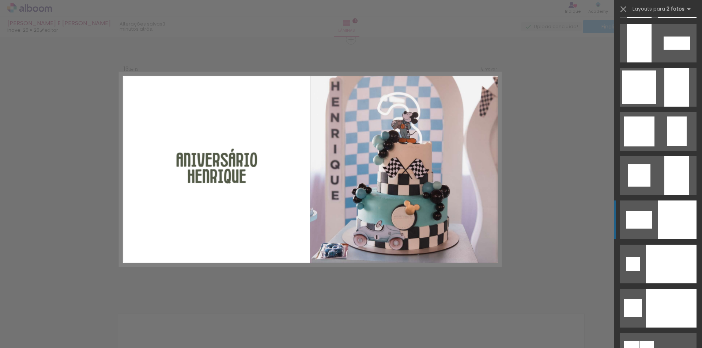
click at [671, 213] on div at bounding box center [677, 220] width 38 height 39
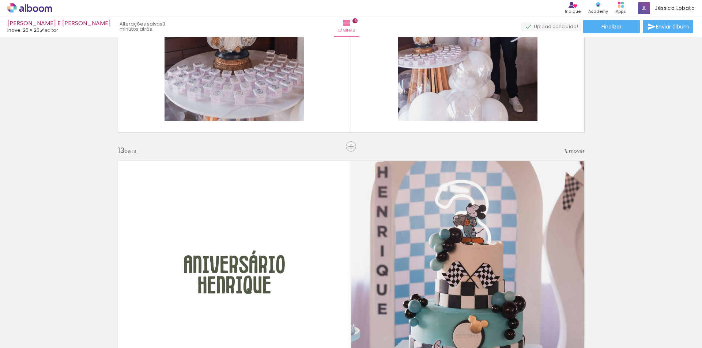
scroll to position [3138, 0]
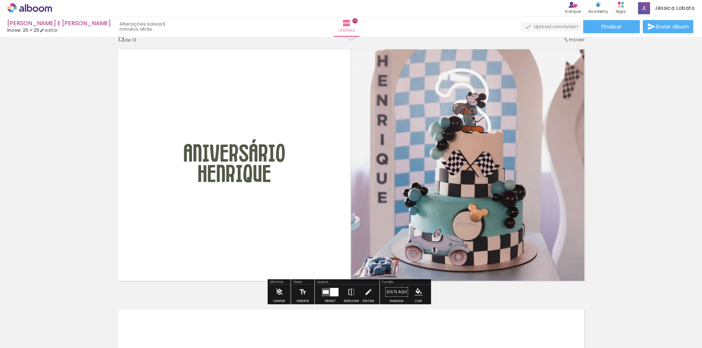
click at [331, 291] on div at bounding box center [334, 292] width 8 height 8
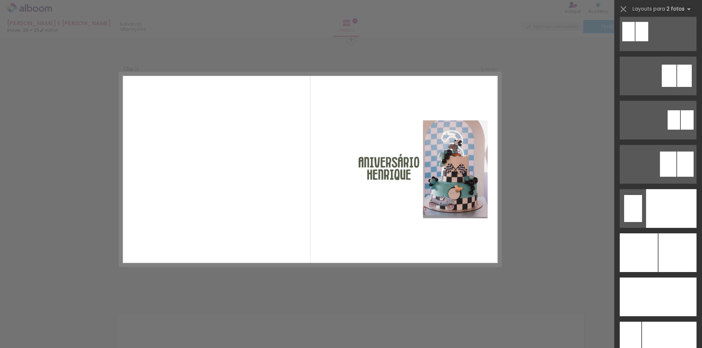
scroll to position [3201, 0]
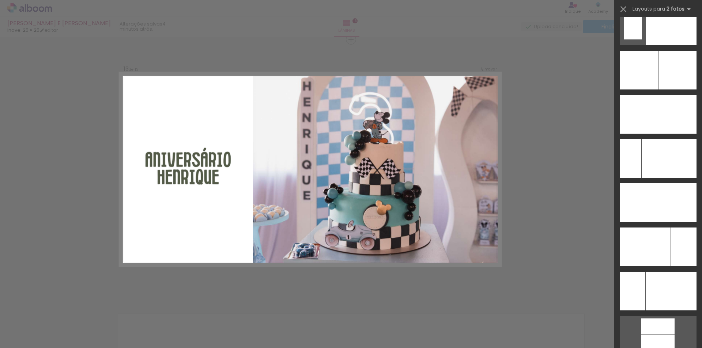
click at [664, 41] on div at bounding box center [671, 26] width 50 height 39
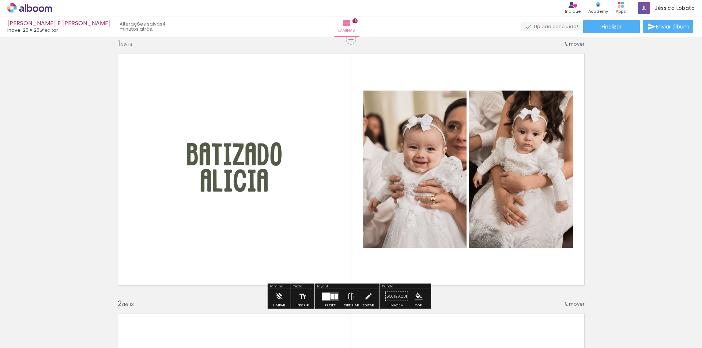
scroll to position [37, 0]
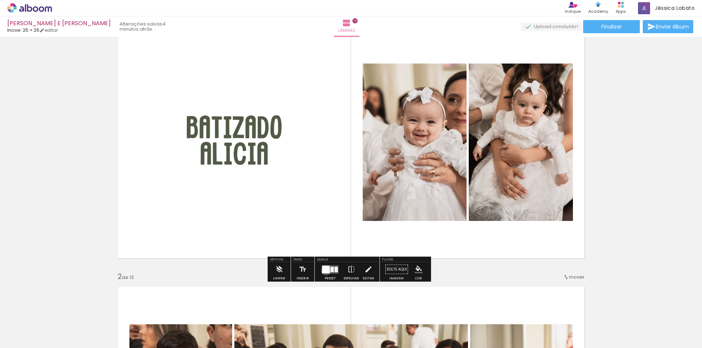
click at [324, 271] on div at bounding box center [326, 270] width 8 height 8
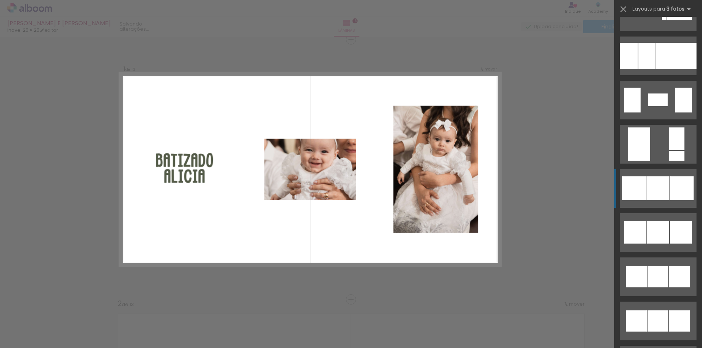
scroll to position [2692, 0]
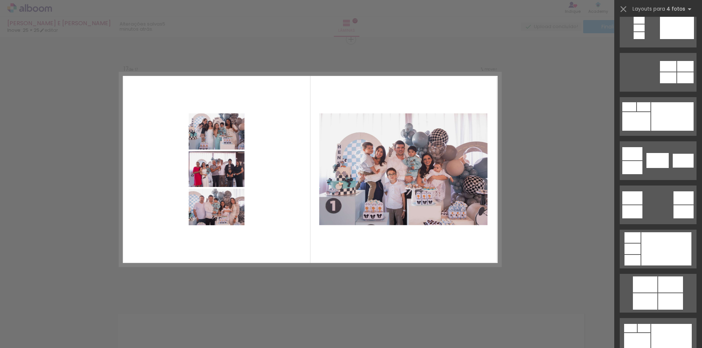
scroll to position [292, 0]
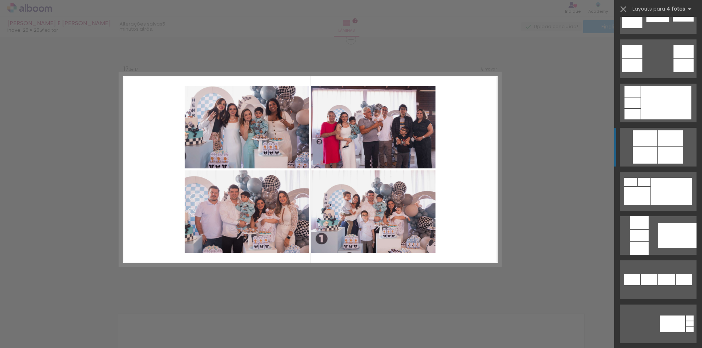
click at [665, 140] on div at bounding box center [670, 139] width 25 height 16
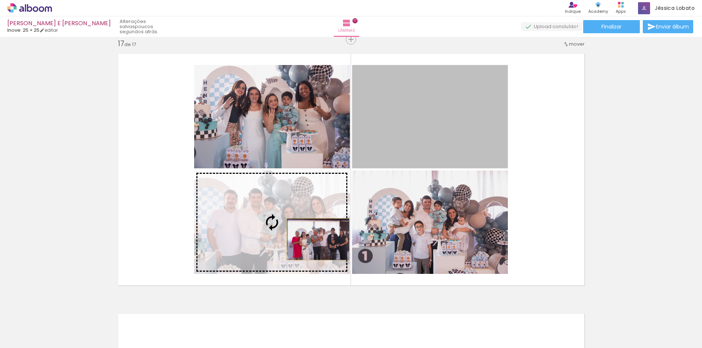
drag, startPoint x: 449, startPoint y: 134, endPoint x: 315, endPoint y: 239, distance: 170.3
click at [0, 0] on slot at bounding box center [0, 0] width 0 height 0
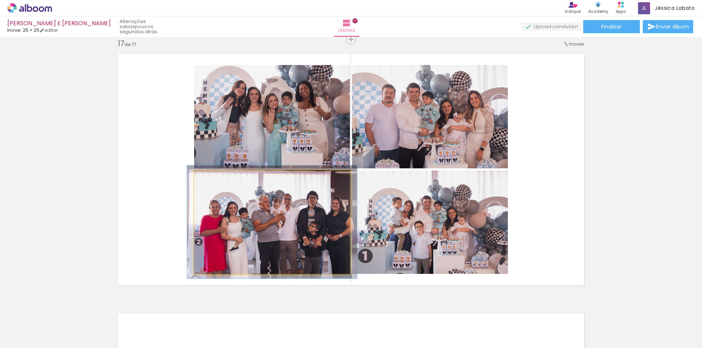
type paper-slider "109"
click at [211, 181] on div at bounding box center [214, 179] width 12 height 12
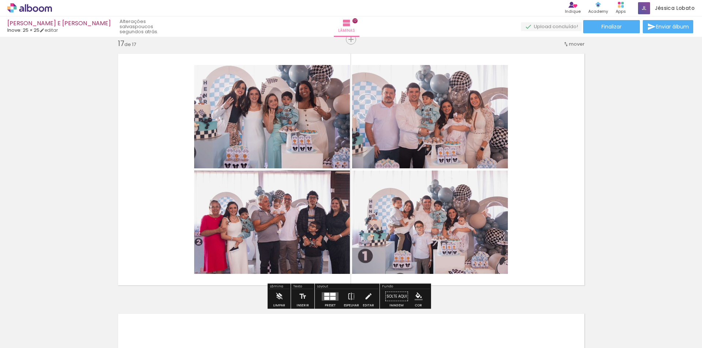
click at [578, 170] on quentale-layouter at bounding box center [351, 170] width 476 height 242
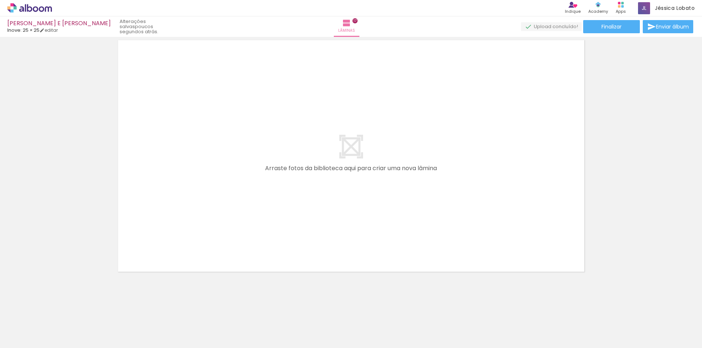
scroll to position [0, 1315]
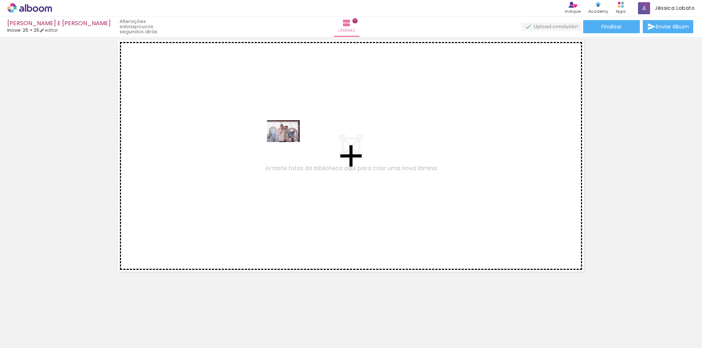
drag, startPoint x: 406, startPoint y: 329, endPoint x: 289, endPoint y: 142, distance: 220.7
click at [289, 142] on quentale-workspace at bounding box center [351, 174] width 702 height 348
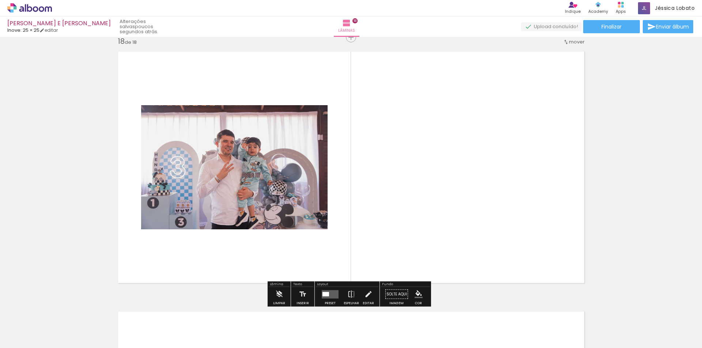
scroll to position [4435, 0]
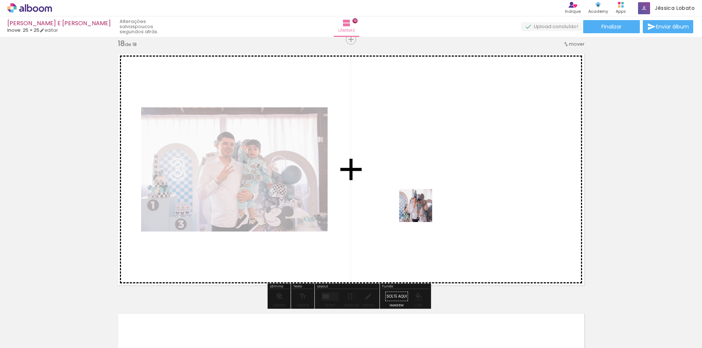
drag, startPoint x: 445, startPoint y: 331, endPoint x: 419, endPoint y: 188, distance: 144.5
click at [419, 188] on quentale-workspace at bounding box center [351, 174] width 702 height 348
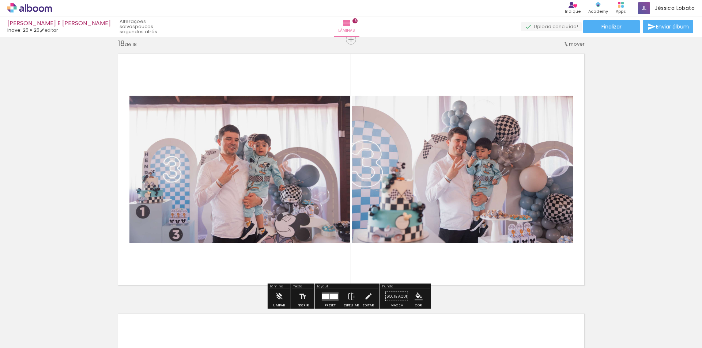
click at [326, 294] on div at bounding box center [325, 296] width 7 height 5
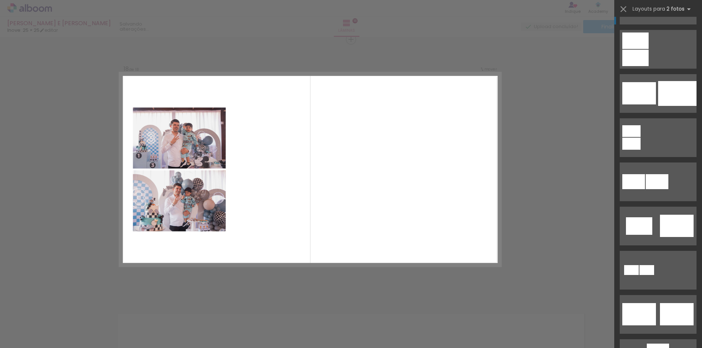
scroll to position [0, 0]
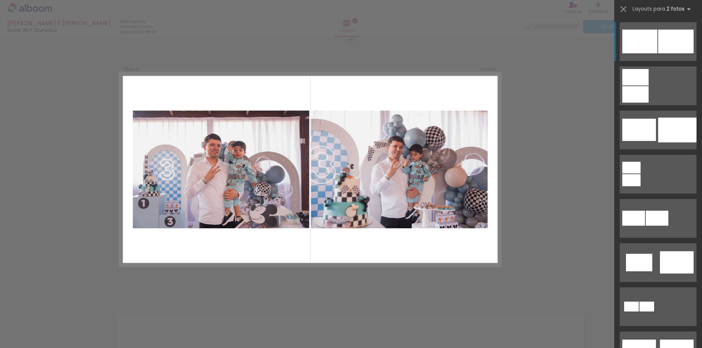
click at [635, 42] on div at bounding box center [639, 42] width 35 height 24
click at [645, 50] on div at bounding box center [639, 42] width 35 height 24
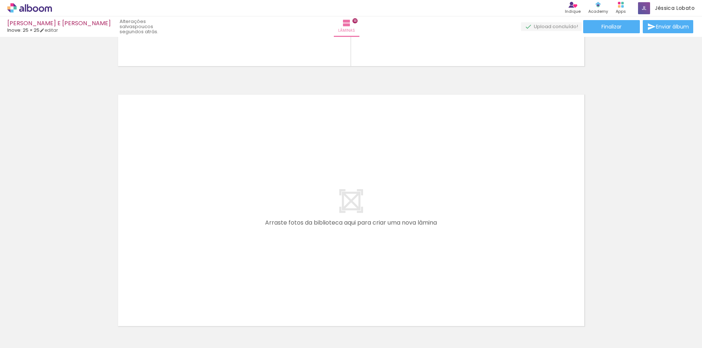
scroll to position [4709, 0]
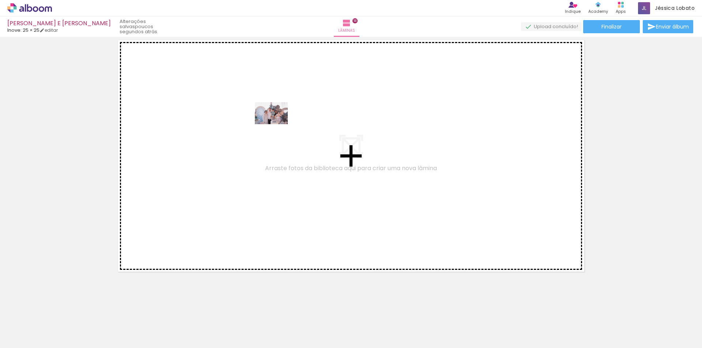
drag, startPoint x: 391, startPoint y: 329, endPoint x: 277, endPoint y: 124, distance: 234.5
click at [277, 124] on quentale-workspace at bounding box center [351, 174] width 702 height 348
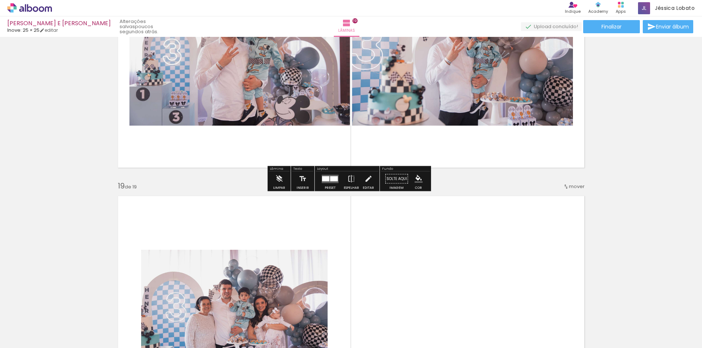
scroll to position [4622, 0]
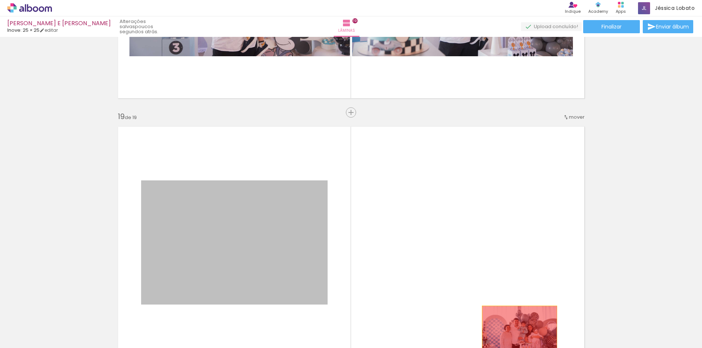
drag, startPoint x: 456, startPoint y: 287, endPoint x: 517, endPoint y: 331, distance: 75.0
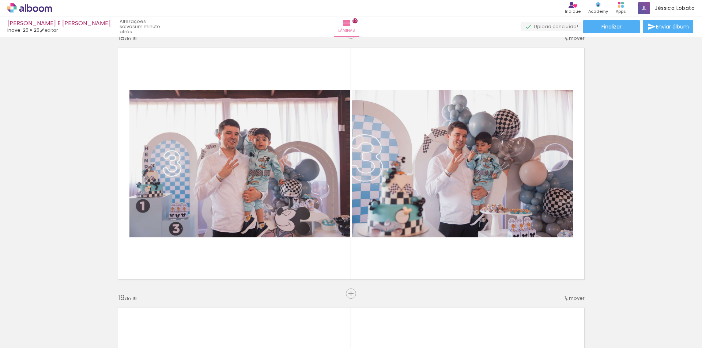
scroll to position [4439, 0]
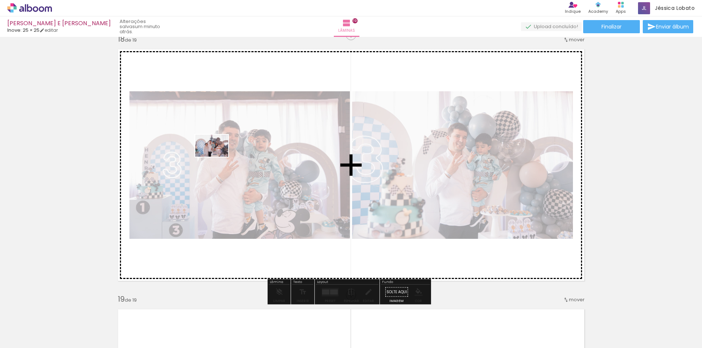
drag, startPoint x: 394, startPoint y: 331, endPoint x: 217, endPoint y: 157, distance: 248.4
click at [217, 157] on quentale-workspace at bounding box center [351, 174] width 702 height 348
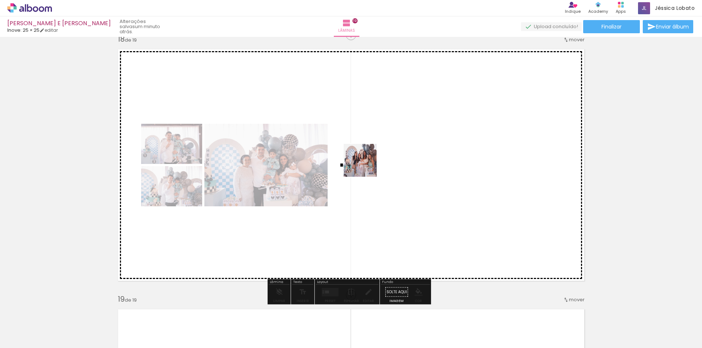
drag, startPoint x: 371, startPoint y: 170, endPoint x: 366, endPoint y: 166, distance: 6.6
click at [366, 166] on quentale-workspace at bounding box center [351, 174] width 702 height 348
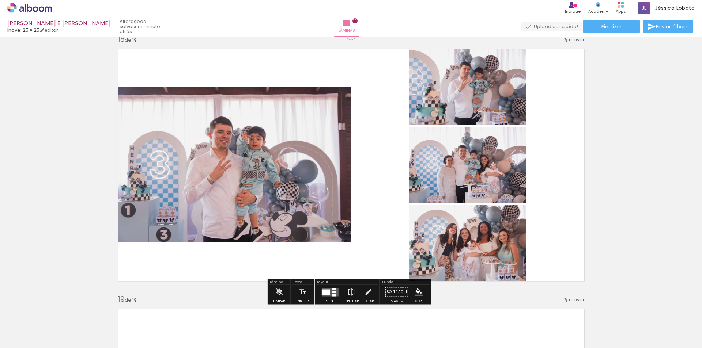
click at [322, 288] on quentale-layouter at bounding box center [330, 292] width 17 height 8
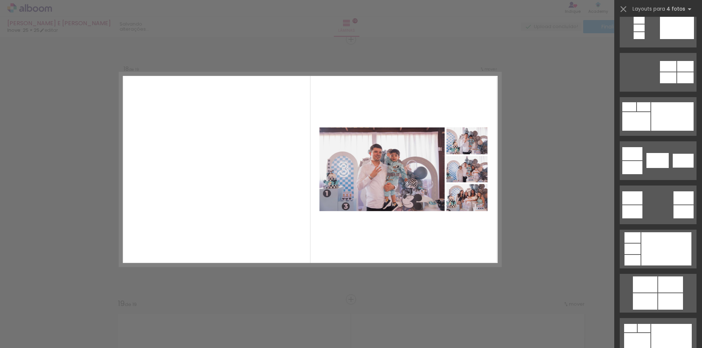
scroll to position [366, 0]
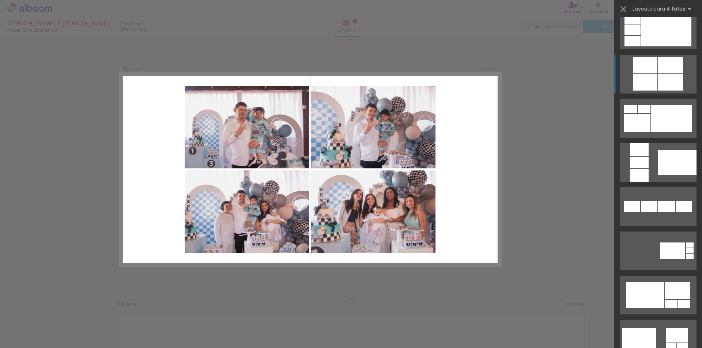
click at [663, 75] on div at bounding box center [670, 82] width 25 height 16
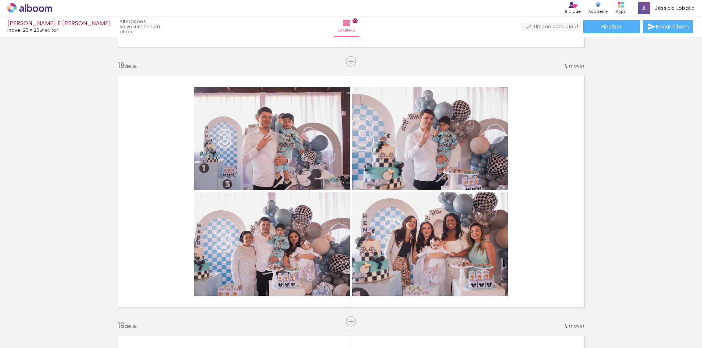
scroll to position [4435, 0]
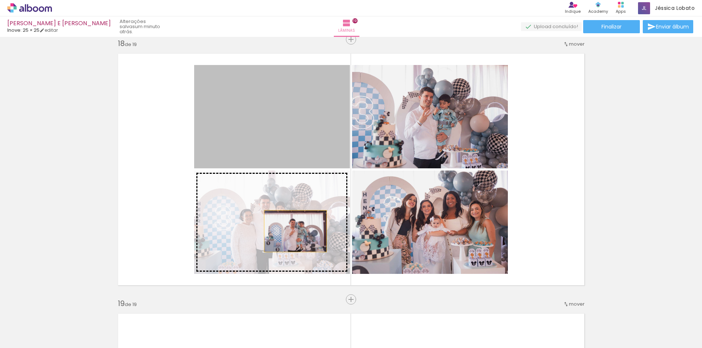
drag, startPoint x: 280, startPoint y: 128, endPoint x: 292, endPoint y: 231, distance: 103.8
click at [0, 0] on slot at bounding box center [0, 0] width 0 height 0
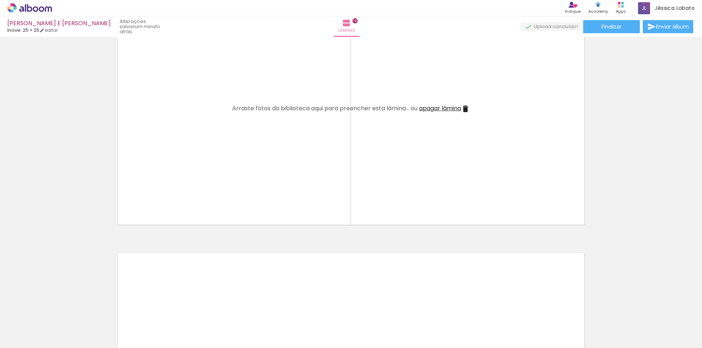
scroll to position [4837, 0]
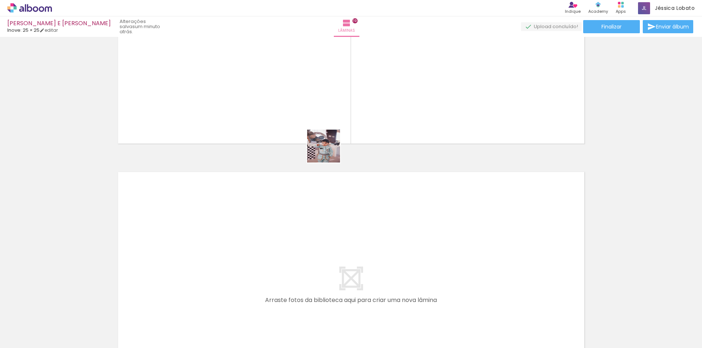
drag, startPoint x: 423, startPoint y: 328, endPoint x: 329, endPoint y: 152, distance: 199.7
click at [329, 152] on quentale-workspace at bounding box center [351, 174] width 702 height 348
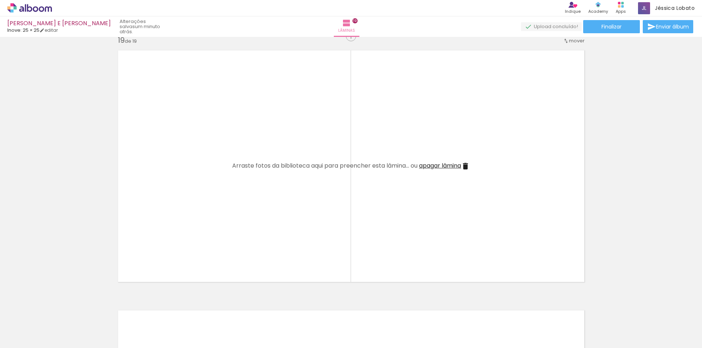
scroll to position [4691, 0]
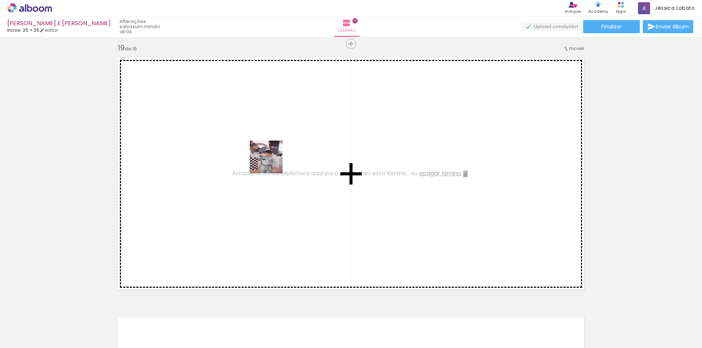
drag, startPoint x: 434, startPoint y: 320, endPoint x: 272, endPoint y: 163, distance: 225.7
click at [272, 163] on quentale-workspace at bounding box center [351, 174] width 702 height 348
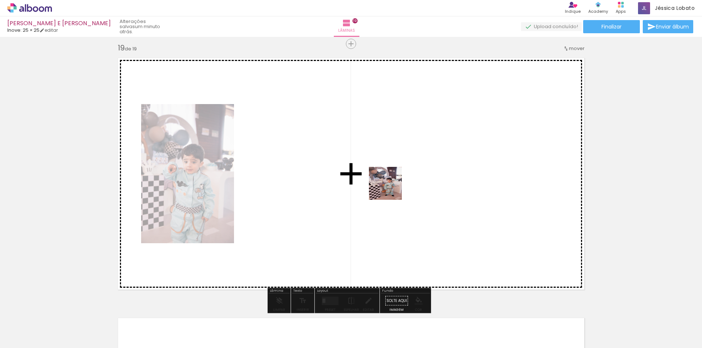
drag, startPoint x: 473, startPoint y: 325, endPoint x: 391, endPoint y: 189, distance: 158.8
click at [391, 189] on quentale-workspace at bounding box center [351, 174] width 702 height 348
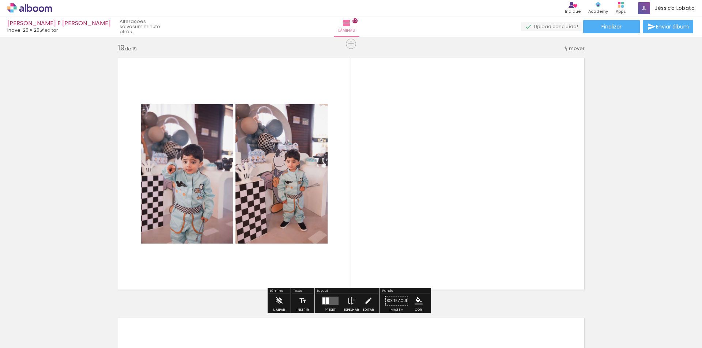
click at [322, 296] on div at bounding box center [330, 301] width 20 height 15
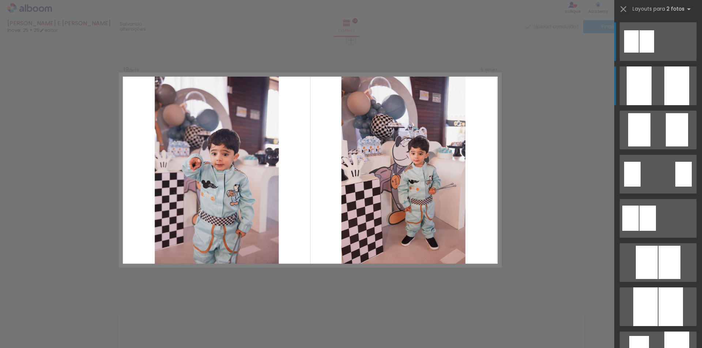
scroll to position [4695, 0]
click at [643, 88] on div at bounding box center [639, 86] width 25 height 39
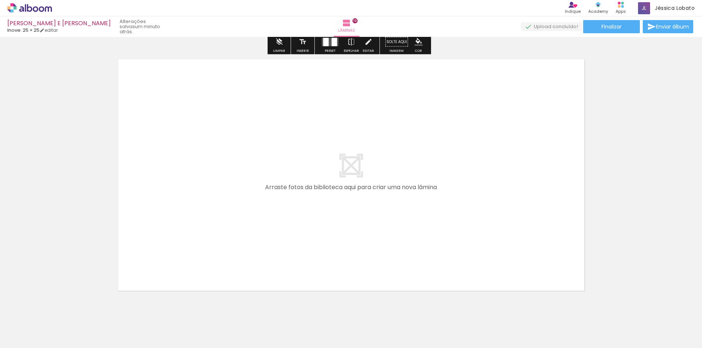
scroll to position [4969, 0]
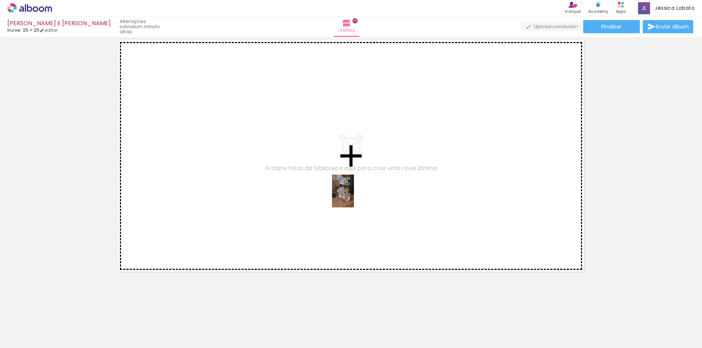
drag, startPoint x: 530, startPoint y: 305, endPoint x: 354, endPoint y: 197, distance: 206.8
click at [354, 197] on quentale-workspace at bounding box center [351, 174] width 702 height 348
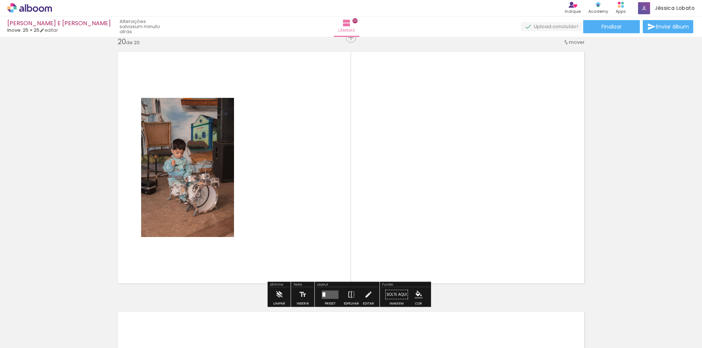
scroll to position [4955, 0]
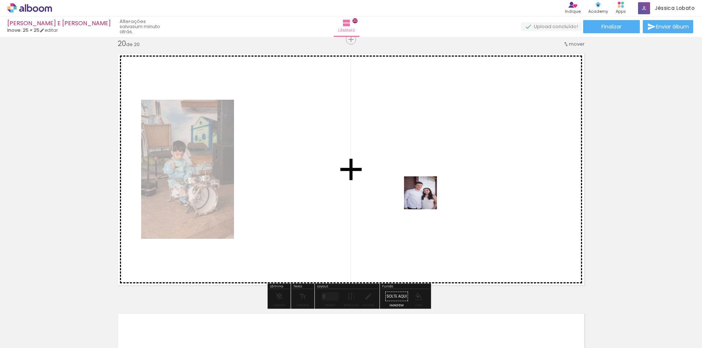
drag, startPoint x: 592, startPoint y: 322, endPoint x: 426, endPoint y: 199, distance: 207.4
click at [426, 199] on quentale-workspace at bounding box center [351, 174] width 702 height 348
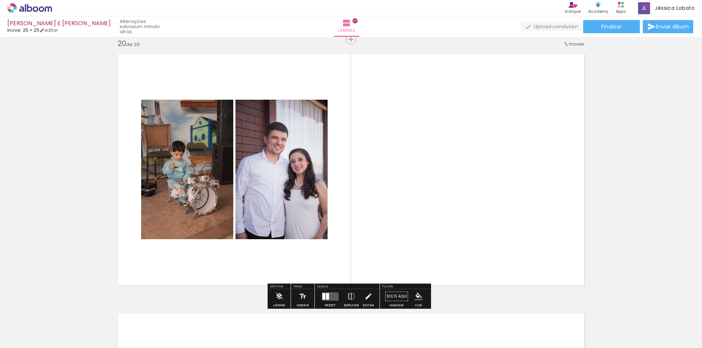
click at [325, 293] on quentale-layouter at bounding box center [330, 296] width 17 height 8
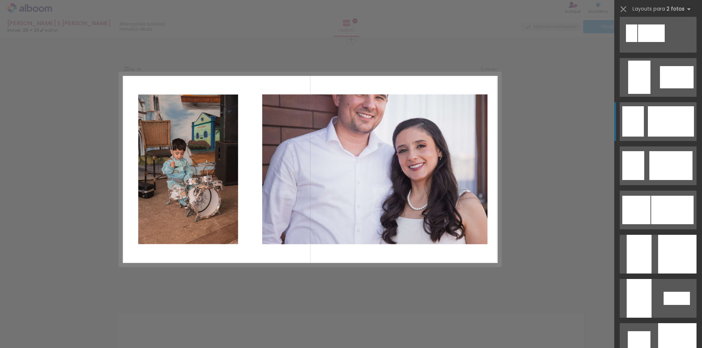
scroll to position [1791, 0]
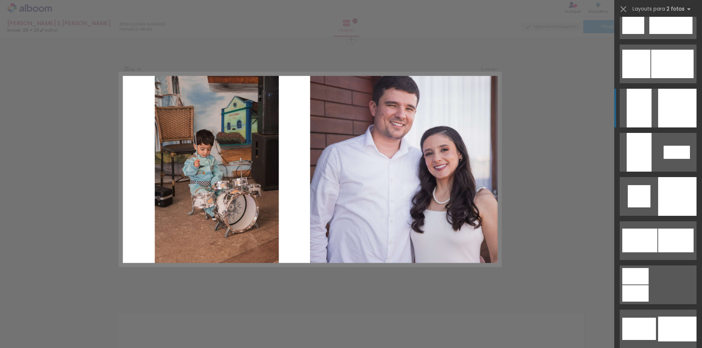
click at [638, 113] on div at bounding box center [639, 108] width 25 height 39
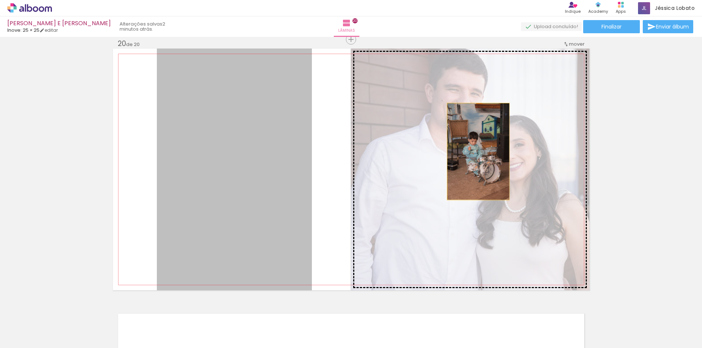
drag, startPoint x: 268, startPoint y: 150, endPoint x: 475, endPoint y: 152, distance: 207.3
click at [0, 0] on slot at bounding box center [0, 0] width 0 height 0
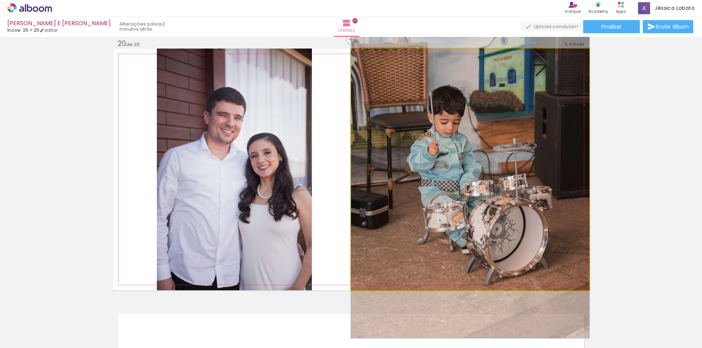
drag, startPoint x: 475, startPoint y: 152, endPoint x: 477, endPoint y: 142, distance: 10.0
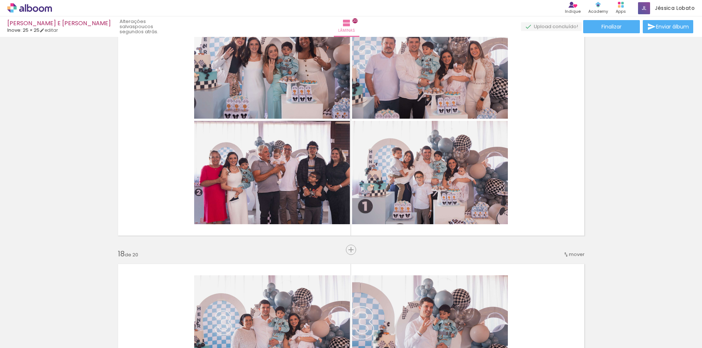
scroll to position [4480, 0]
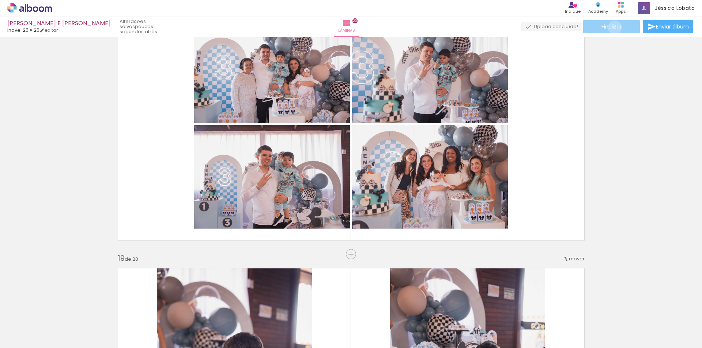
click at [612, 27] on span "Finalizar" at bounding box center [611, 26] width 20 height 5
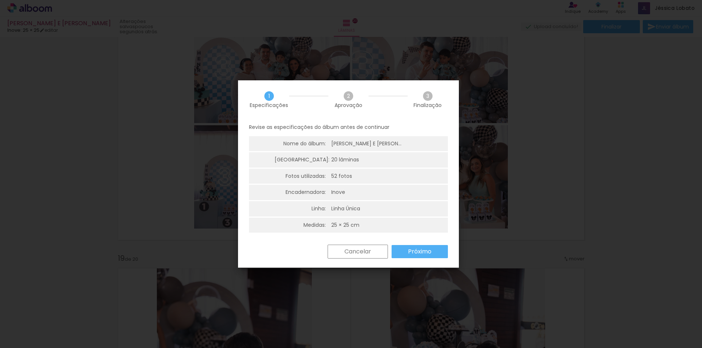
click at [0, 0] on slot "Próximo" at bounding box center [0, 0] width 0 height 0
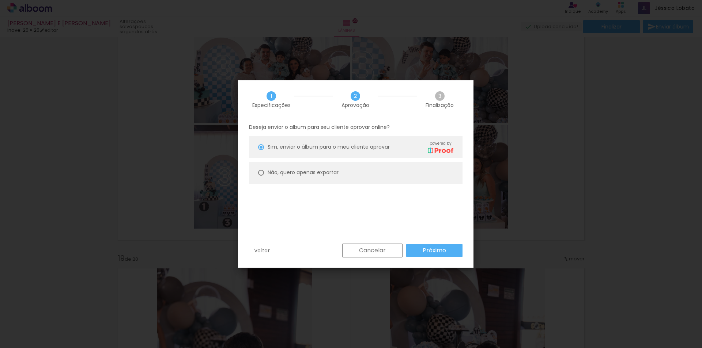
click at [0, 0] on slot "Próximo" at bounding box center [0, 0] width 0 height 0
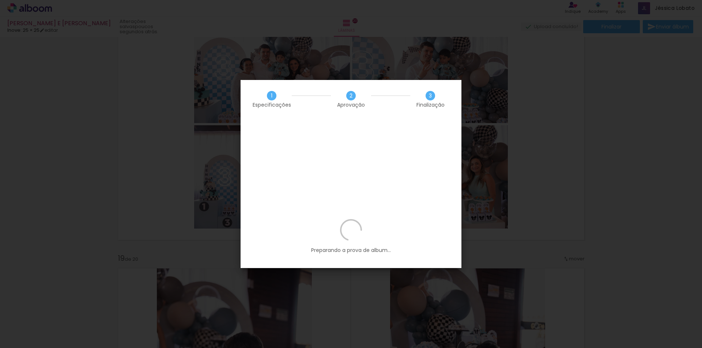
scroll to position [0, 1489]
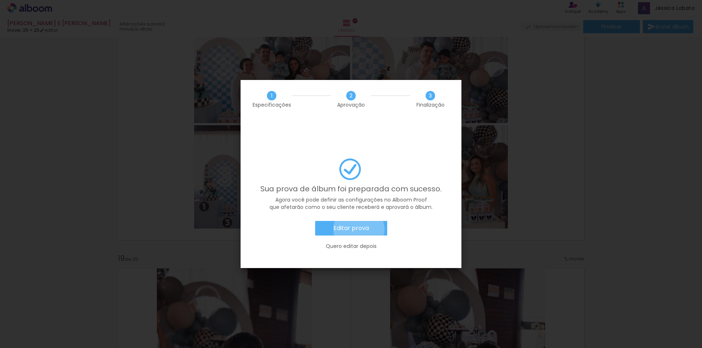
click at [0, 0] on slot "Editar prova" at bounding box center [0, 0] width 0 height 0
